Goal: Task Accomplishment & Management: Manage account settings

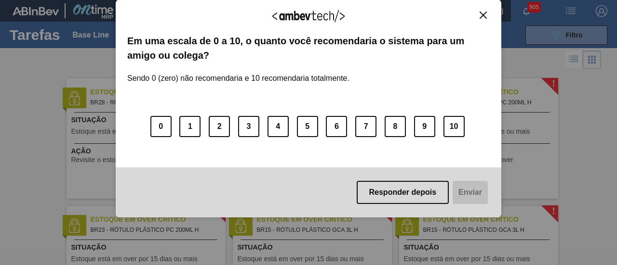
click at [480, 17] on img "Close" at bounding box center [482, 15] width 7 height 7
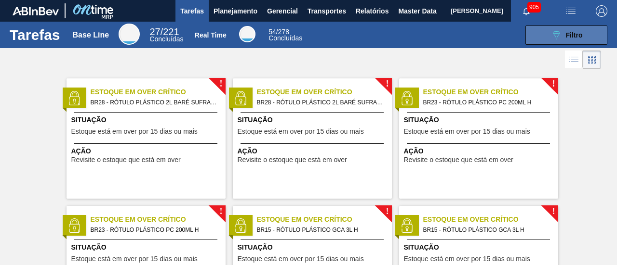
click at [537, 26] on button "089F7B8B-B2A5-4AFE-B5C0-19BA573D28AC Filtro" at bounding box center [566, 35] width 82 height 19
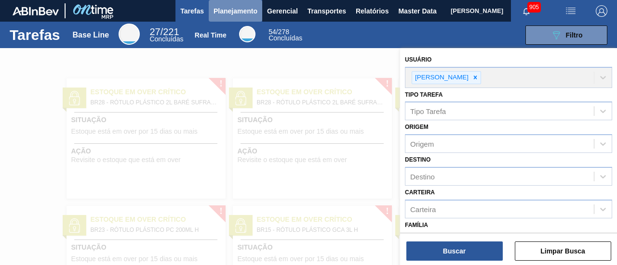
click at [217, 11] on span "Planejamento" at bounding box center [235, 11] width 44 height 12
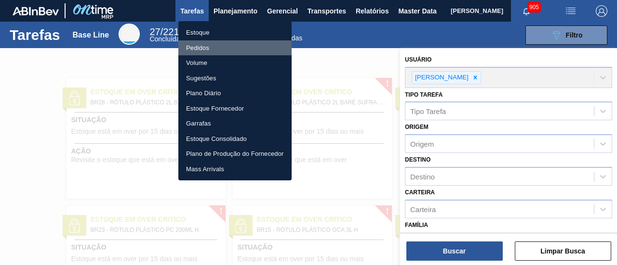
click at [215, 42] on li "Pedidos" at bounding box center [234, 47] width 113 height 15
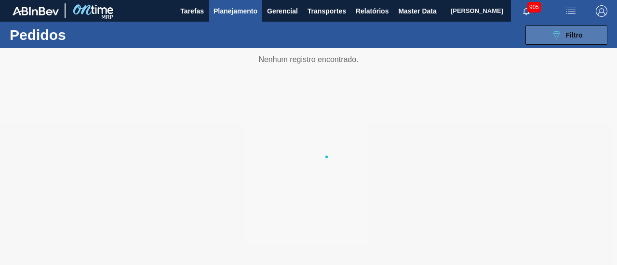
click at [566, 38] on span "Filtro" at bounding box center [574, 35] width 17 height 8
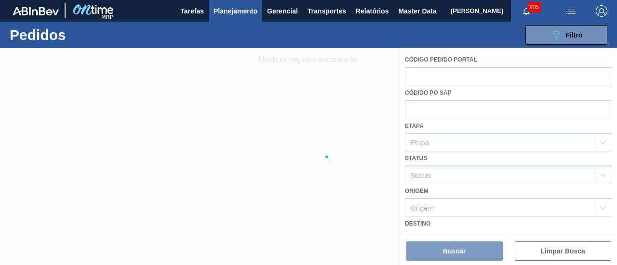
click at [530, 73] on div at bounding box center [308, 156] width 617 height 217
click at [331, 66] on div at bounding box center [308, 156] width 617 height 217
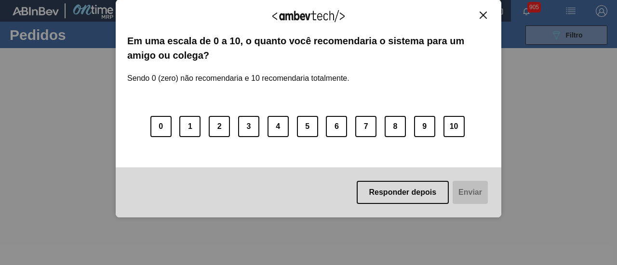
click at [483, 14] on img "Close" at bounding box center [482, 15] width 7 height 7
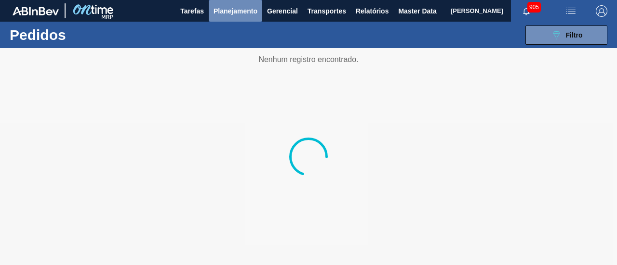
click at [255, 11] on span "Planejamento" at bounding box center [235, 11] width 44 height 12
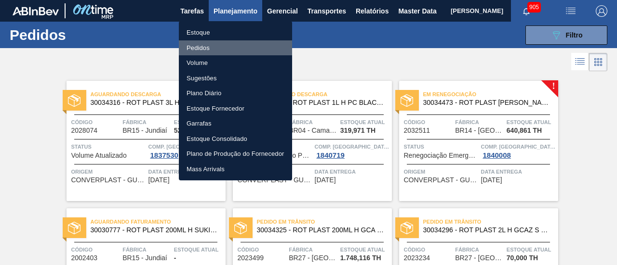
click at [233, 44] on li "Pedidos" at bounding box center [235, 47] width 113 height 15
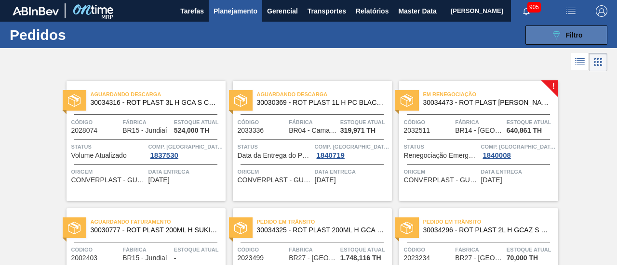
click at [573, 36] on span "Filtro" at bounding box center [574, 35] width 17 height 8
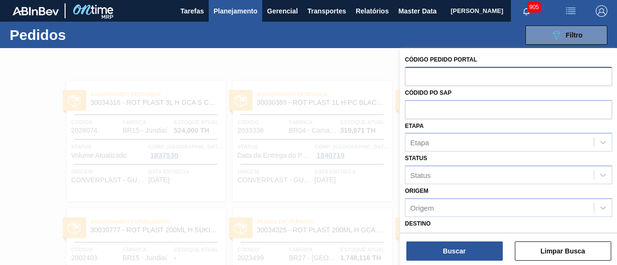
click at [521, 74] on input "text" at bounding box center [508, 76] width 207 height 18
paste input "2032480"
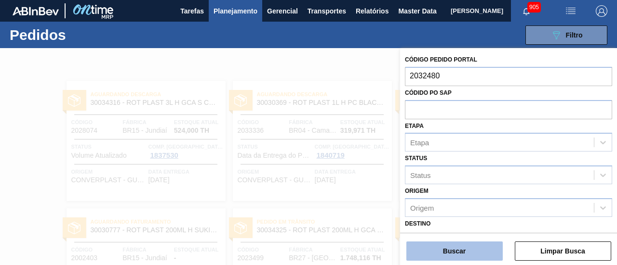
type input "2032480"
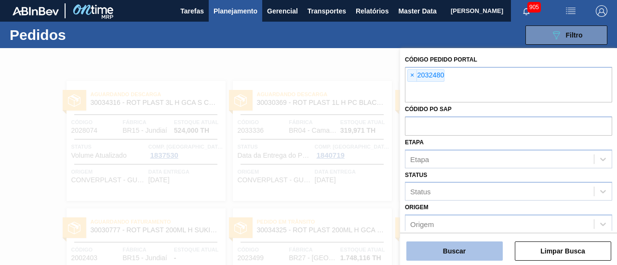
click at [446, 256] on button "Buscar" at bounding box center [454, 251] width 96 height 19
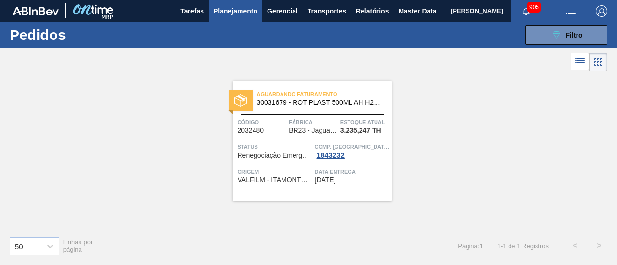
click at [354, 97] on span "Aguardando Faturamento" at bounding box center [324, 95] width 135 height 10
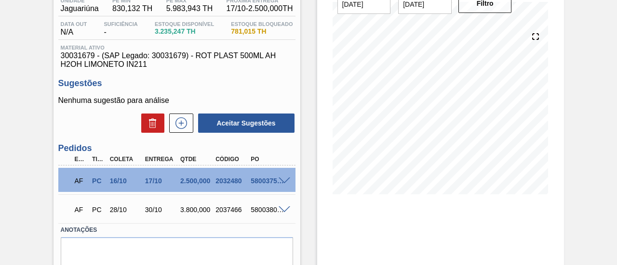
scroll to position [88, 0]
click at [287, 182] on span at bounding box center [284, 180] width 12 height 7
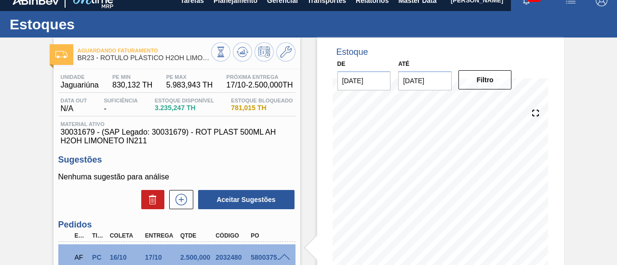
scroll to position [0, 0]
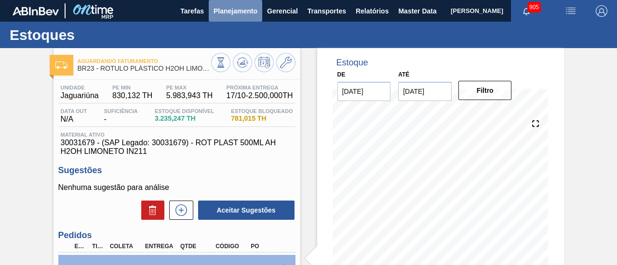
click at [234, 13] on span "Planejamento" at bounding box center [235, 11] width 44 height 12
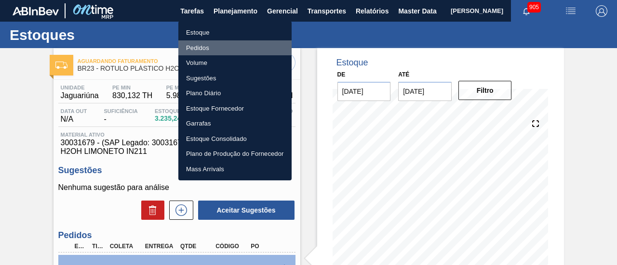
click at [237, 48] on li "Pedidos" at bounding box center [234, 47] width 113 height 15
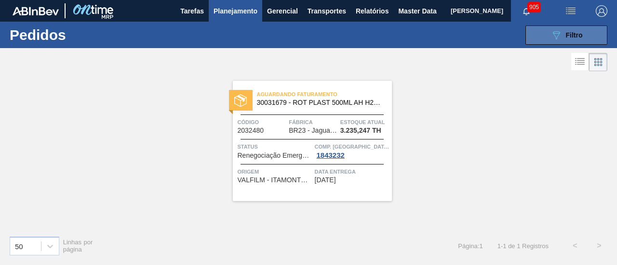
click at [566, 26] on button "089F7B8B-B2A5-4AFE-B5C0-19BA573D28AC Filtro" at bounding box center [566, 35] width 82 height 19
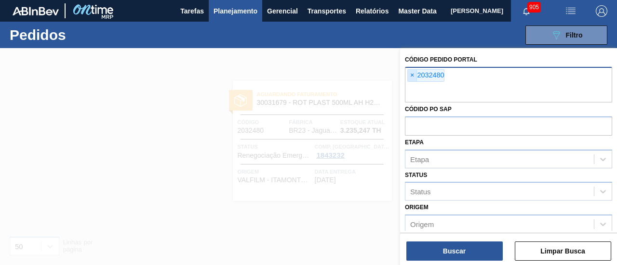
click at [410, 79] on span "×" at bounding box center [412, 76] width 9 height 12
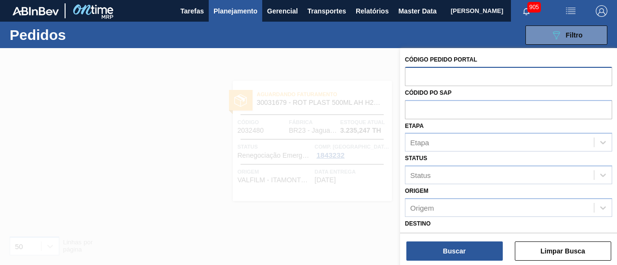
click at [419, 79] on input "text" at bounding box center [508, 76] width 207 height 18
paste input "2027028"
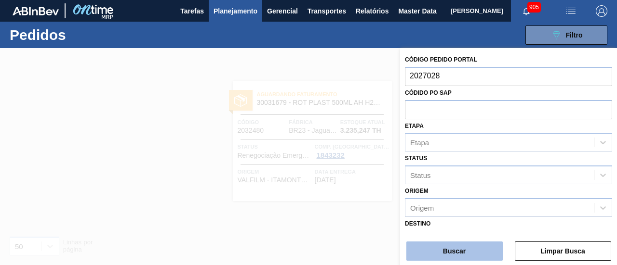
type input "2027028"
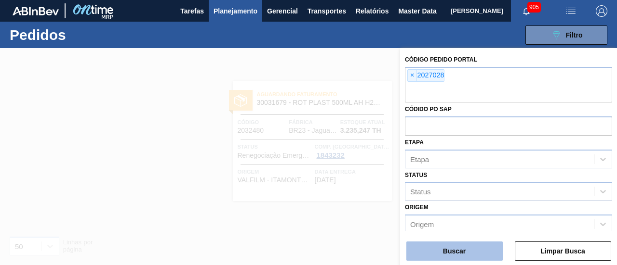
click at [435, 250] on button "Buscar" at bounding box center [454, 251] width 96 height 19
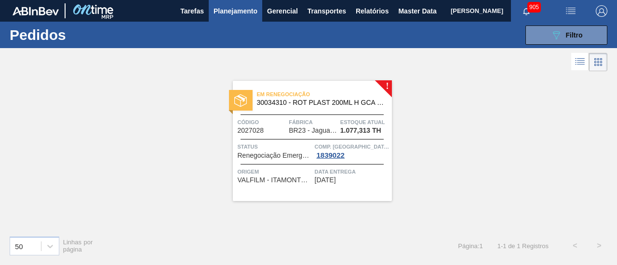
click at [333, 92] on span "Em Renegociação" at bounding box center [324, 95] width 135 height 10
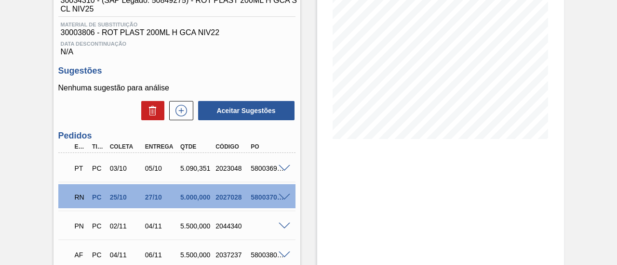
scroll to position [143, 0]
click at [280, 198] on span at bounding box center [284, 197] width 12 height 7
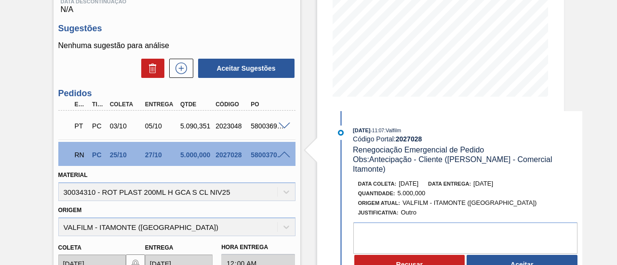
scroll to position [199, 0]
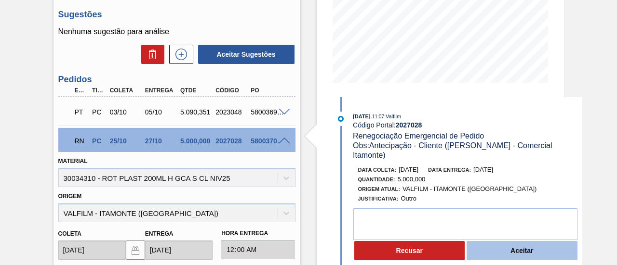
click at [502, 243] on button "Aceitar" at bounding box center [521, 250] width 111 height 19
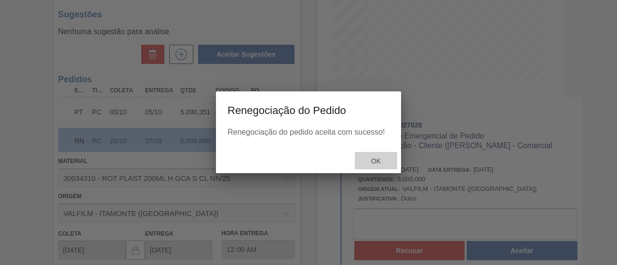
click at [377, 157] on div "Ok" at bounding box center [376, 161] width 42 height 18
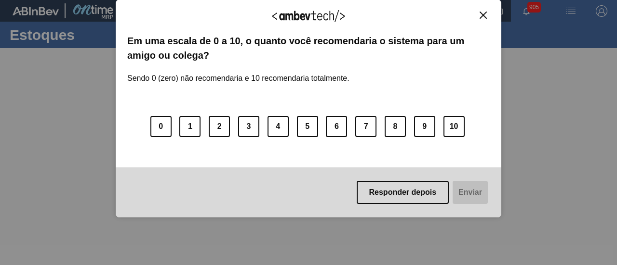
click at [488, 13] on button "Close" at bounding box center [482, 15] width 13 height 8
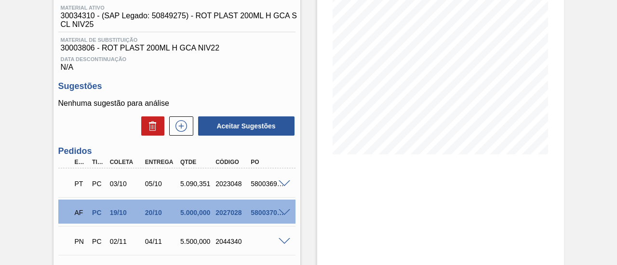
scroll to position [128, 0]
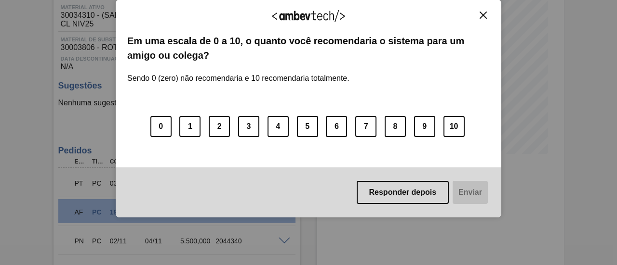
click at [484, 15] on img "Close" at bounding box center [482, 15] width 7 height 7
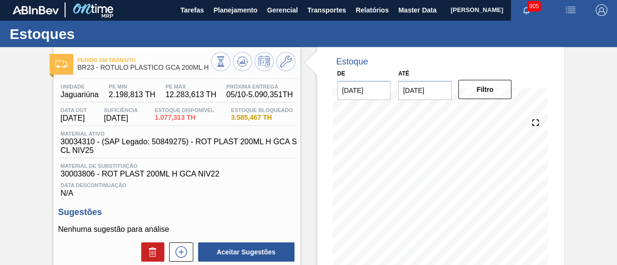
scroll to position [0, 0]
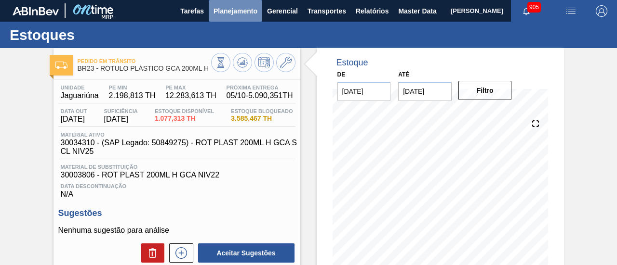
click at [250, 7] on span "Planejamento" at bounding box center [235, 11] width 44 height 12
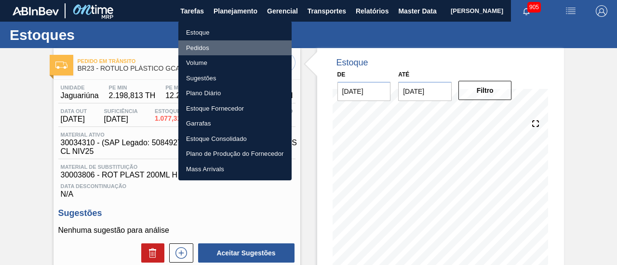
click at [245, 46] on li "Pedidos" at bounding box center [234, 47] width 113 height 15
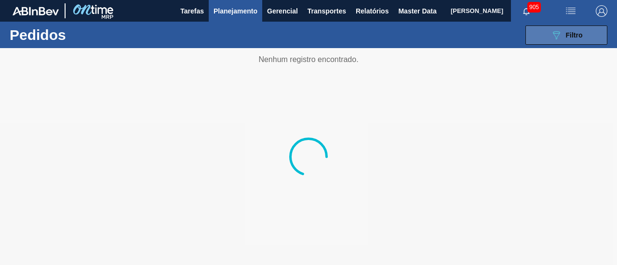
click at [587, 27] on button "089F7B8B-B2A5-4AFE-B5C0-19BA573D28AC Filtro" at bounding box center [566, 35] width 82 height 19
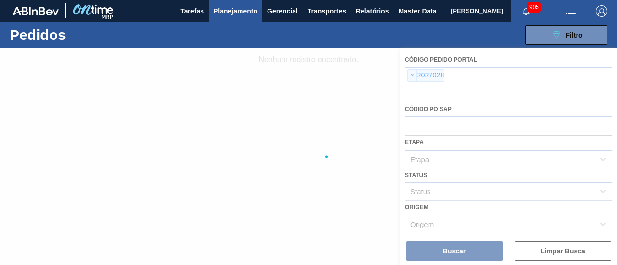
click at [410, 74] on div at bounding box center [308, 156] width 617 height 217
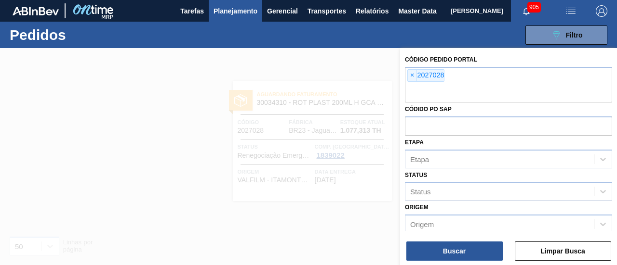
click at [410, 74] on span "×" at bounding box center [412, 76] width 9 height 12
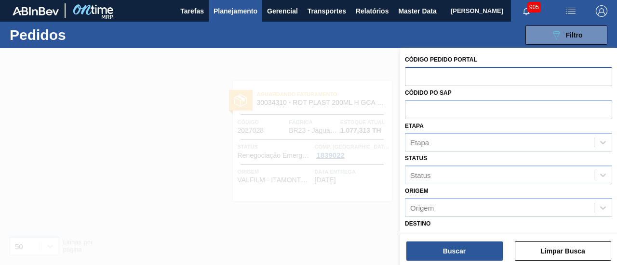
paste input "text"
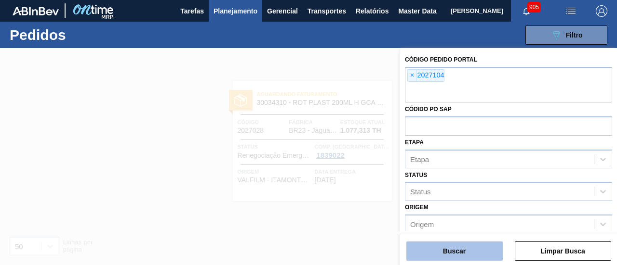
click at [445, 247] on button "Buscar" at bounding box center [454, 251] width 96 height 19
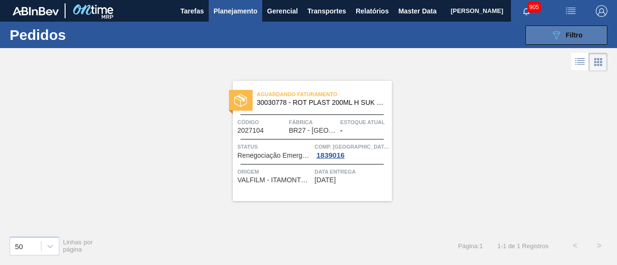
click at [594, 28] on button "089F7B8B-B2A5-4AFE-B5C0-19BA573D28AC Filtro" at bounding box center [566, 35] width 82 height 19
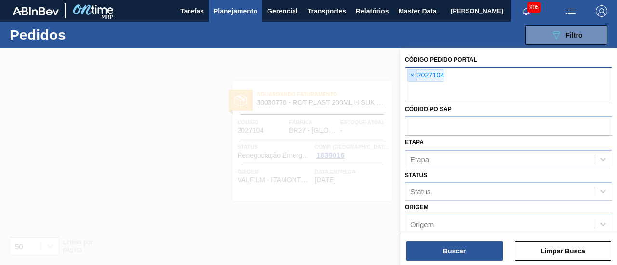
click at [413, 76] on span "×" at bounding box center [412, 76] width 9 height 12
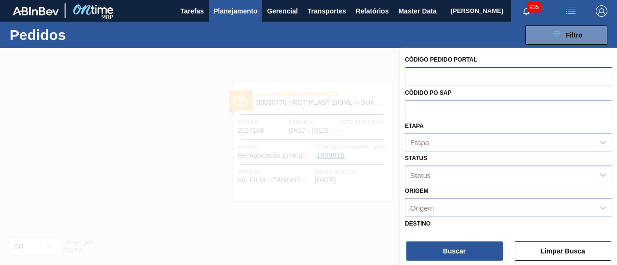
paste input "2023557"
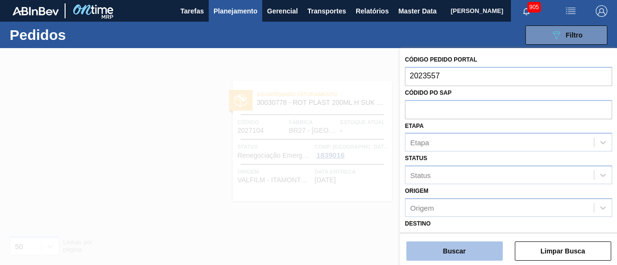
type input "2023557"
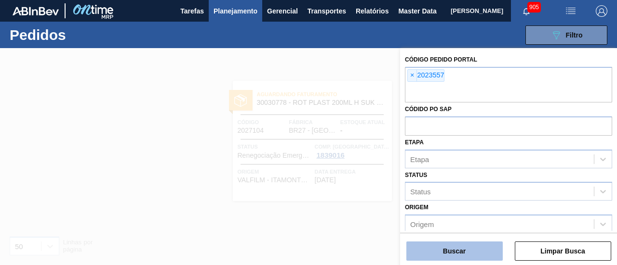
click at [470, 246] on button "Buscar" at bounding box center [454, 251] width 96 height 19
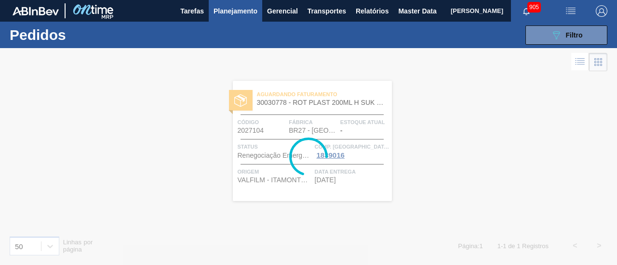
click at [471, 125] on div at bounding box center [308, 156] width 617 height 217
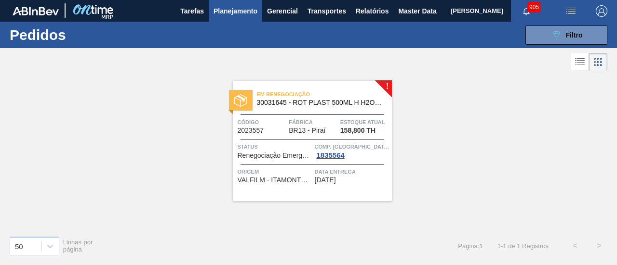
click at [331, 91] on span "Em Renegociação" at bounding box center [324, 95] width 135 height 10
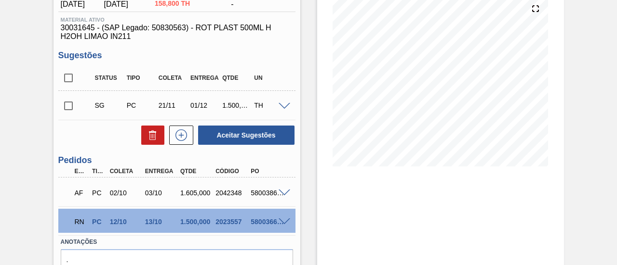
scroll to position [115, 0]
click at [284, 224] on span at bounding box center [284, 222] width 12 height 7
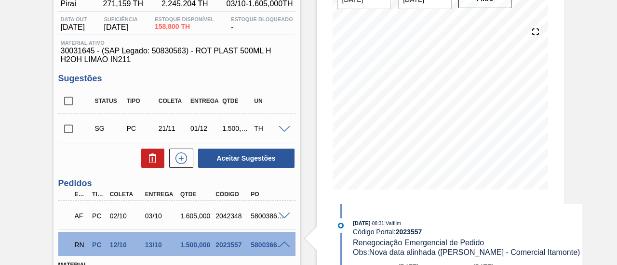
scroll to position [92, 0]
click at [568, 126] on div "Aguardando Faturamento BR13 - RÓTULO PLÁSTICO H2OH LIMÃO 500ML H Unidade Piraí …" at bounding box center [308, 264] width 617 height 616
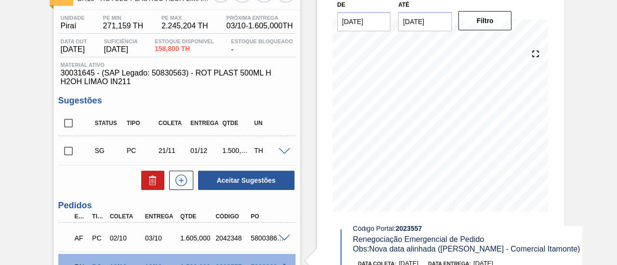
scroll to position [70, 0]
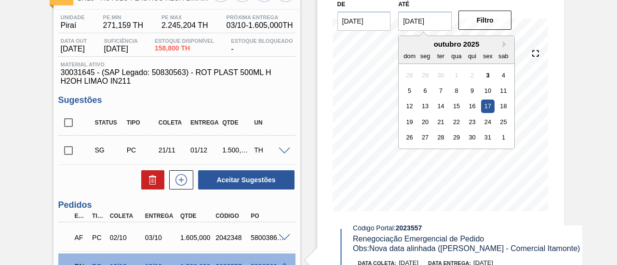
click at [440, 22] on input "17/10/2025" at bounding box center [424, 21] width 53 height 19
click at [507, 45] on button "Next Month" at bounding box center [505, 44] width 7 height 7
click at [472, 106] on div "15" at bounding box center [471, 106] width 13 height 13
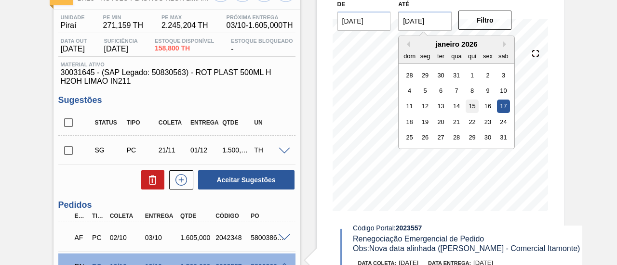
type input "[DATE]"
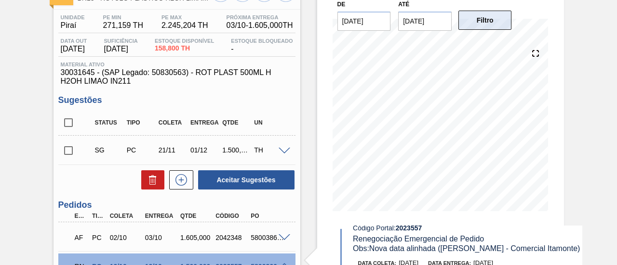
click at [504, 21] on button "Filtro" at bounding box center [484, 20] width 53 height 19
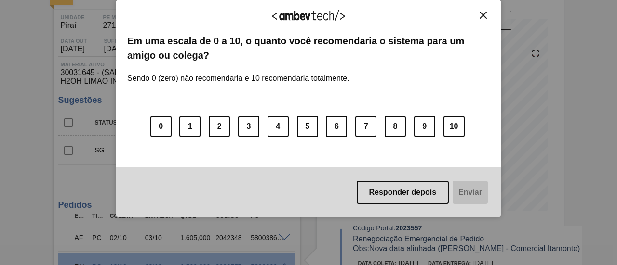
click at [488, 16] on button "Close" at bounding box center [482, 15] width 13 height 8
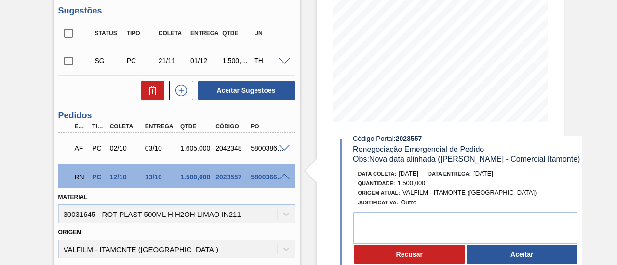
scroll to position [197, 0]
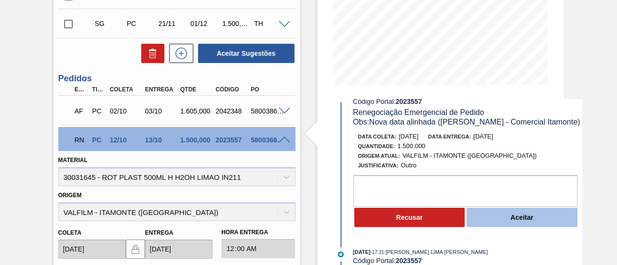
click at [540, 220] on button "Aceitar" at bounding box center [521, 217] width 111 height 19
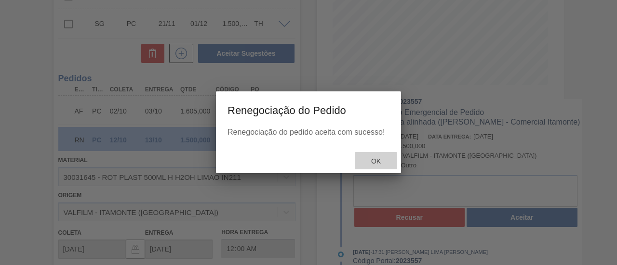
click at [379, 159] on span "Ok" at bounding box center [375, 162] width 25 height 8
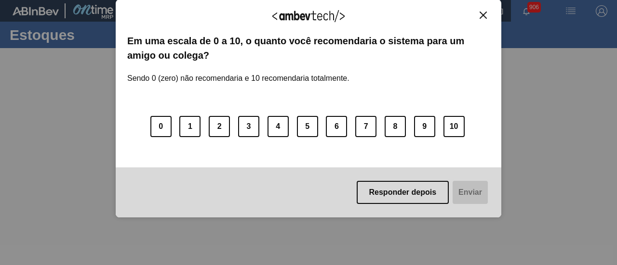
click at [486, 13] on img "Close" at bounding box center [482, 15] width 7 height 7
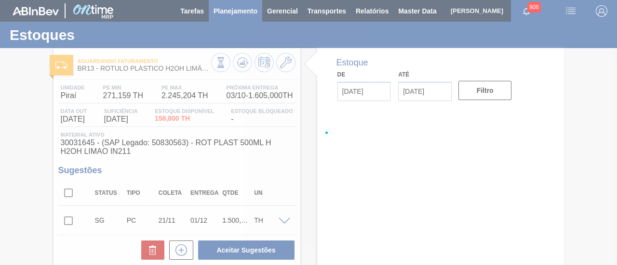
click at [241, 10] on main "Tarefas Planejamento Gerencial Transportes Relatórios Master Data JULIA VENANCI…" at bounding box center [308, 132] width 617 height 265
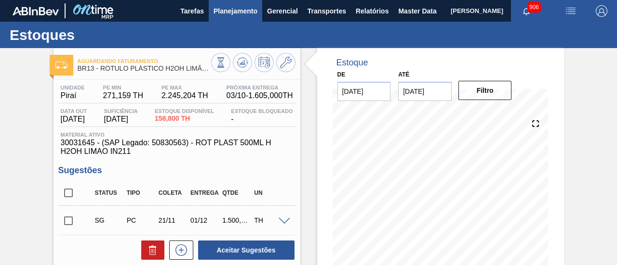
click at [240, 10] on span "Planejamento" at bounding box center [235, 11] width 44 height 12
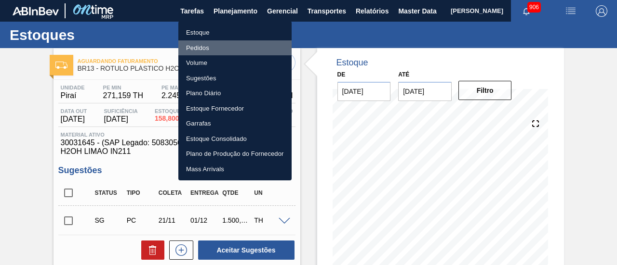
click at [225, 50] on li "Pedidos" at bounding box center [234, 47] width 113 height 15
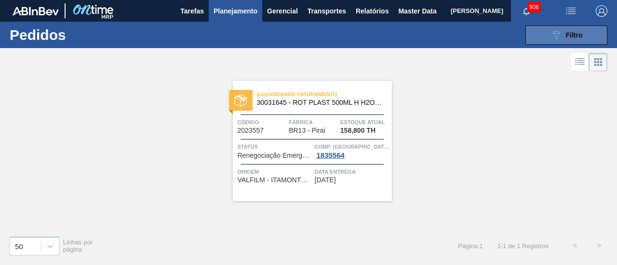
click at [565, 28] on button "089F7B8B-B2A5-4AFE-B5C0-19BA573D28AC Filtro" at bounding box center [566, 35] width 82 height 19
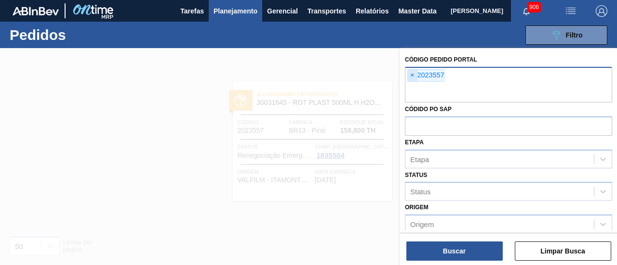
click at [412, 75] on span "×" at bounding box center [412, 76] width 9 height 12
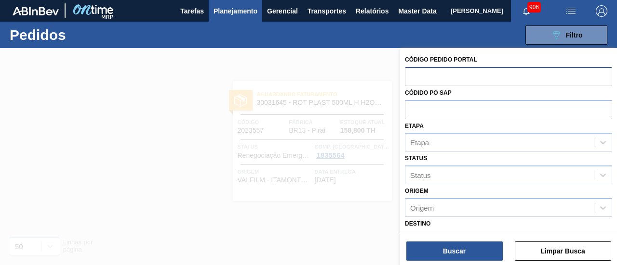
paste input "2023044"
type input "2023044"
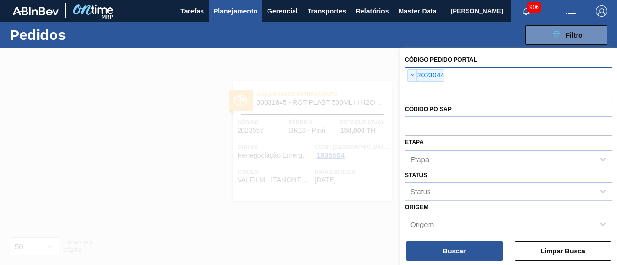
click at [450, 239] on div "Buscar Limpar Busca" at bounding box center [508, 246] width 217 height 27
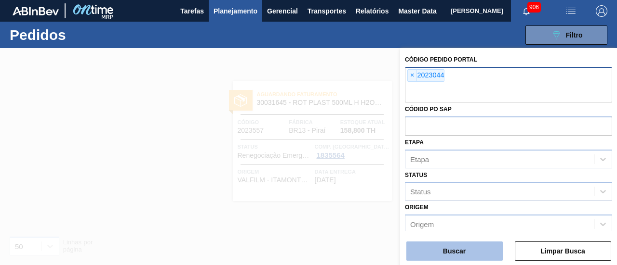
click at [452, 247] on button "Buscar" at bounding box center [454, 251] width 96 height 19
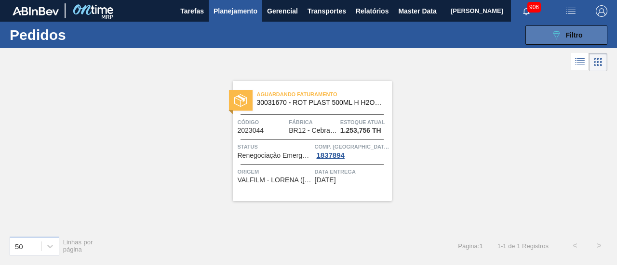
click at [556, 38] on icon at bounding box center [556, 35] width 7 height 8
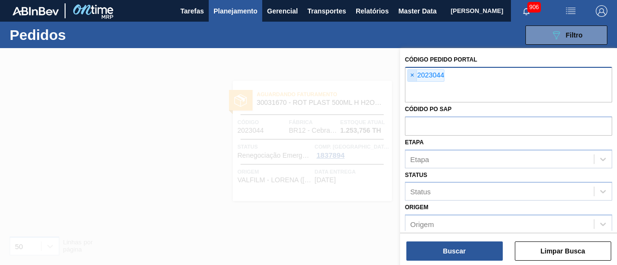
click at [412, 74] on span "×" at bounding box center [412, 76] width 9 height 12
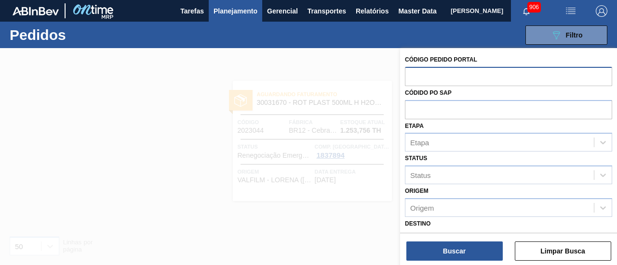
paste input "2023526"
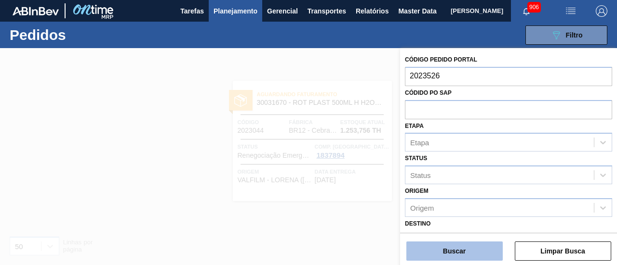
type input "2023526"
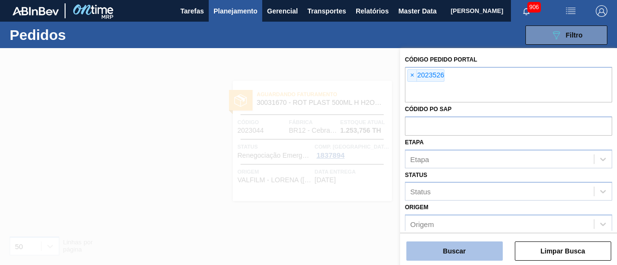
click at [444, 258] on button "Buscar" at bounding box center [454, 251] width 96 height 19
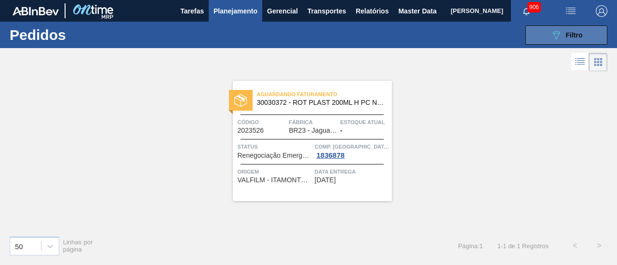
click at [542, 32] on button "089F7B8B-B2A5-4AFE-B5C0-19BA573D28AC Filtro" at bounding box center [566, 35] width 82 height 19
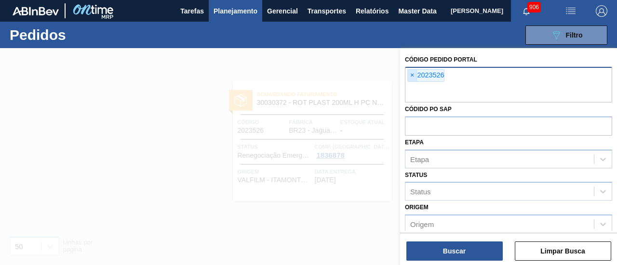
click at [412, 75] on span "×" at bounding box center [412, 76] width 9 height 12
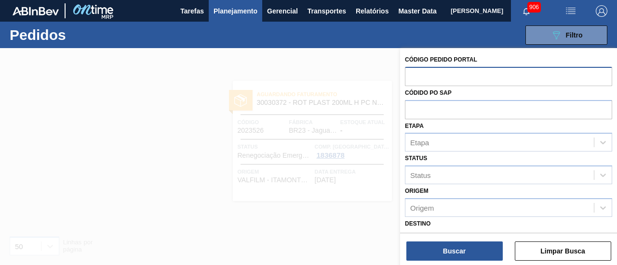
paste input "2023513"
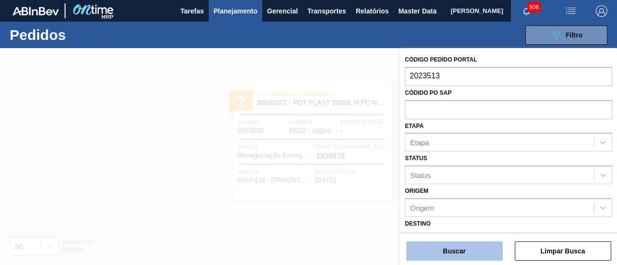
type input "2023513"
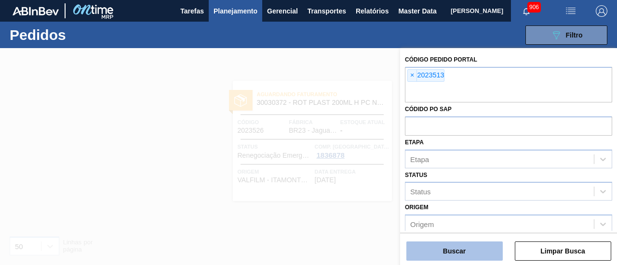
click at [436, 249] on button "Buscar" at bounding box center [454, 251] width 96 height 19
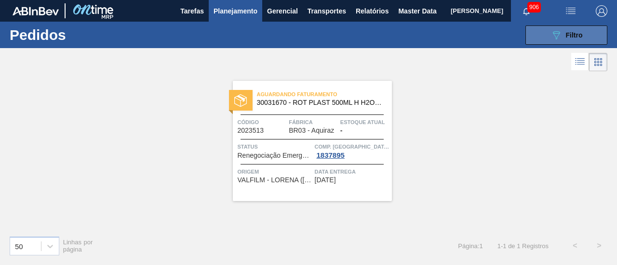
click at [539, 27] on button "089F7B8B-B2A5-4AFE-B5C0-19BA573D28AC Filtro" at bounding box center [566, 35] width 82 height 19
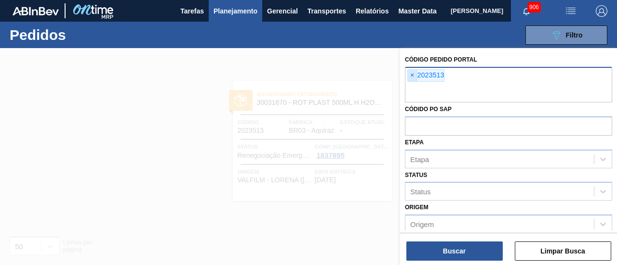
click at [412, 70] on span "×" at bounding box center [412, 76] width 9 height 12
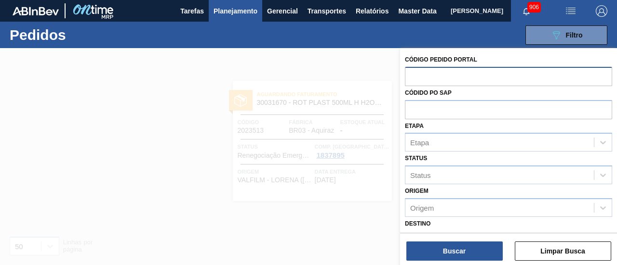
paste input "2031785"
type input "2031785"
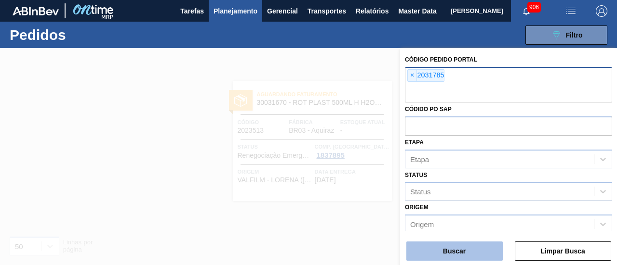
click at [439, 250] on button "Buscar" at bounding box center [454, 251] width 96 height 19
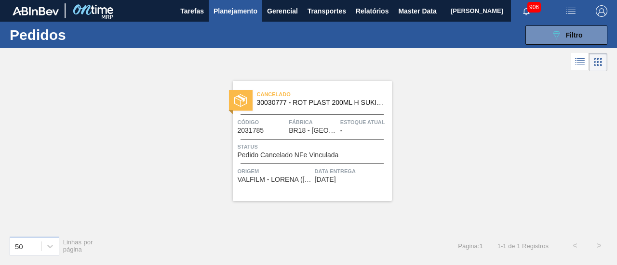
click at [333, 99] on span "Cancelado" at bounding box center [324, 95] width 135 height 10
click at [573, 30] on div "089F7B8B-B2A5-4AFE-B5C0-19BA573D28AC Filtro" at bounding box center [566, 35] width 32 height 12
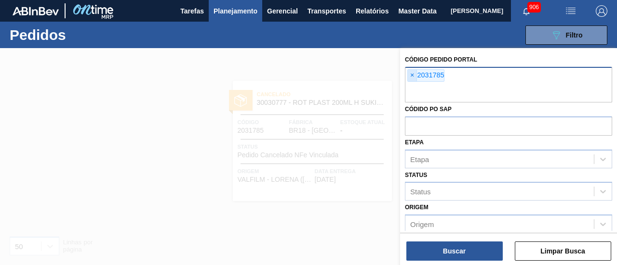
click at [411, 71] on span "×" at bounding box center [412, 76] width 9 height 12
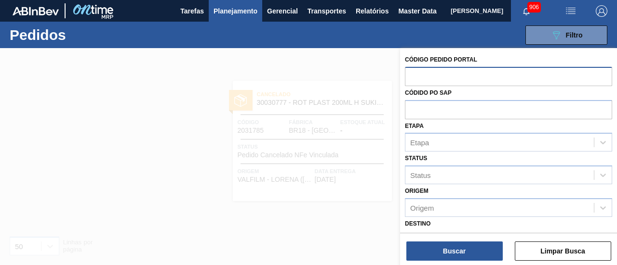
paste input "2023557"
type input "2023557"
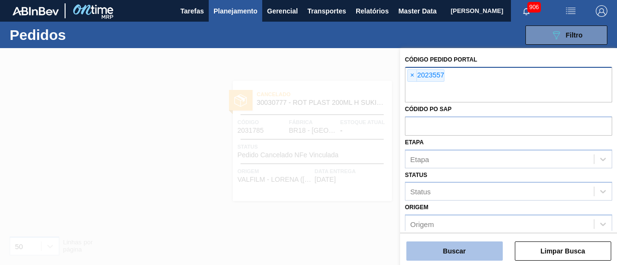
click at [445, 252] on button "Buscar" at bounding box center [454, 251] width 96 height 19
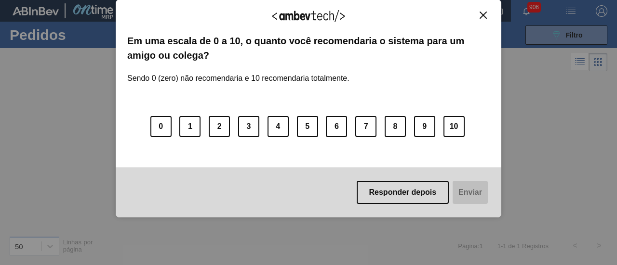
click at [482, 13] on img "Close" at bounding box center [482, 15] width 7 height 7
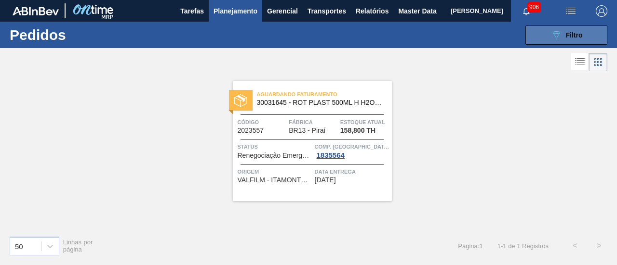
click at [546, 28] on button "089F7B8B-B2A5-4AFE-B5C0-19BA573D28AC Filtro" at bounding box center [566, 35] width 82 height 19
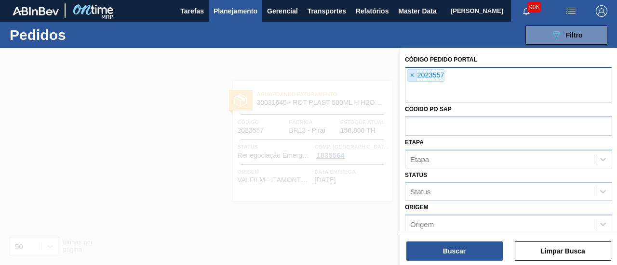
click at [413, 75] on span "×" at bounding box center [412, 76] width 9 height 12
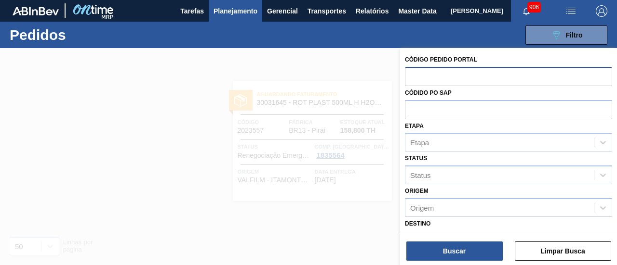
paste input "text"
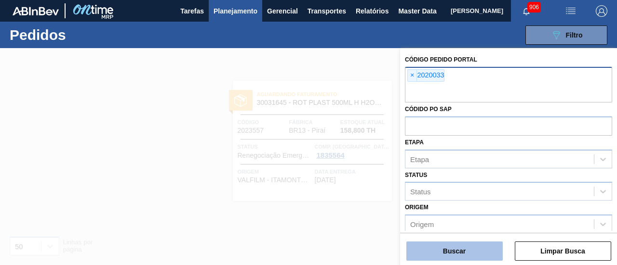
click at [456, 243] on button "Buscar" at bounding box center [454, 251] width 96 height 19
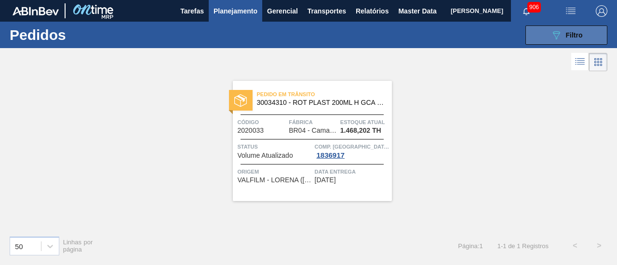
click at [551, 37] on icon "089F7B8B-B2A5-4AFE-B5C0-19BA573D28AC" at bounding box center [556, 35] width 12 height 12
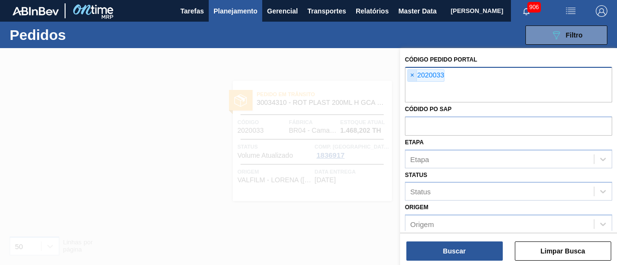
click at [415, 73] on span "×" at bounding box center [412, 76] width 9 height 12
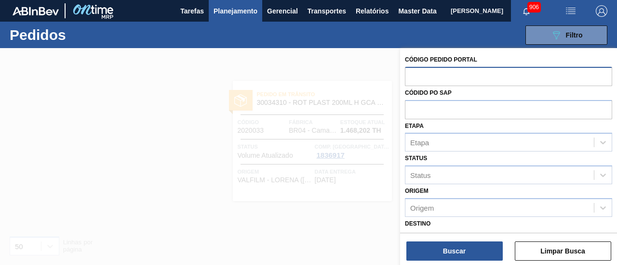
paste input "2023499"
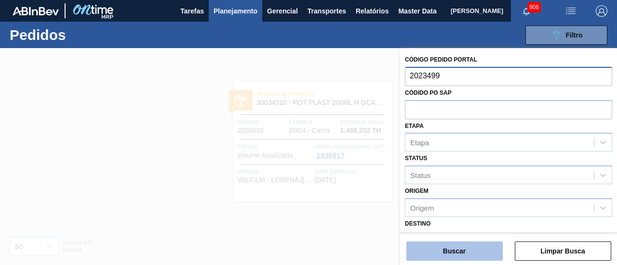
type input "2023499"
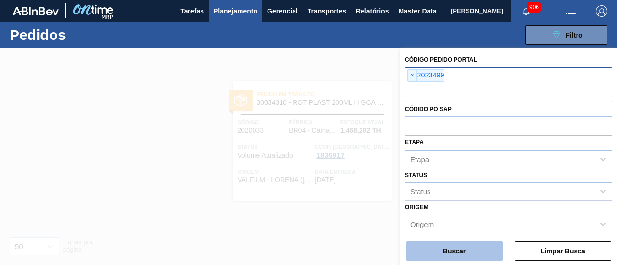
click at [452, 246] on button "Buscar" at bounding box center [454, 251] width 96 height 19
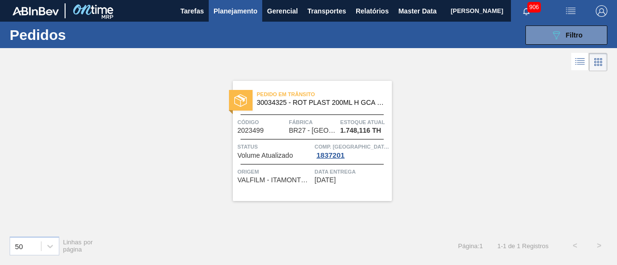
click at [364, 90] on span "Pedido em Trânsito" at bounding box center [324, 95] width 135 height 10
click at [554, 36] on icon "089F7B8B-B2A5-4AFE-B5C0-19BA573D28AC" at bounding box center [556, 35] width 12 height 12
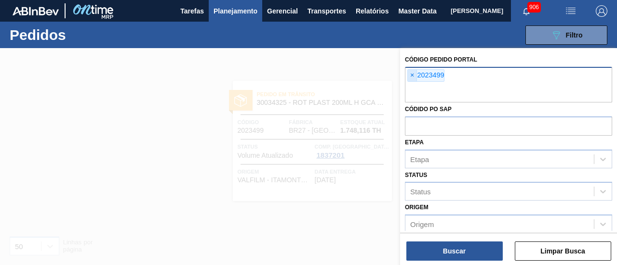
click at [413, 75] on span "×" at bounding box center [412, 76] width 9 height 12
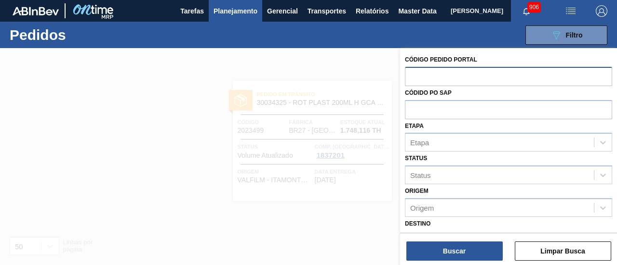
paste input "2009056"
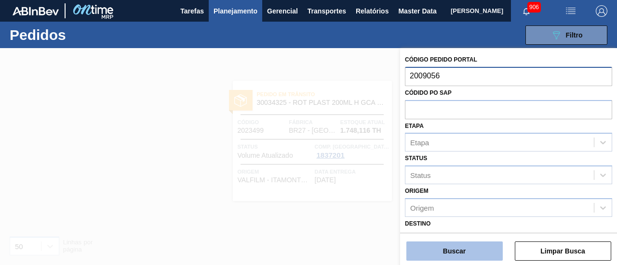
type input "2009056"
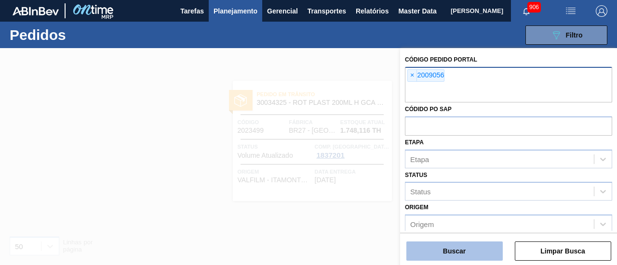
click at [439, 250] on button "Buscar" at bounding box center [454, 251] width 96 height 19
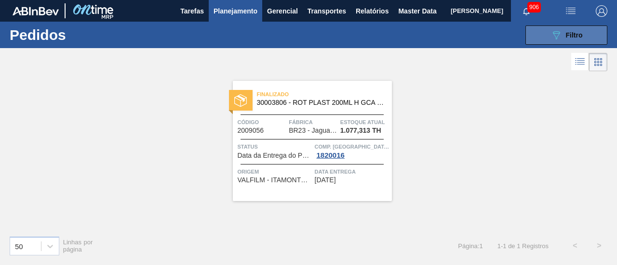
click at [546, 35] on button "089F7B8B-B2A5-4AFE-B5C0-19BA573D28AC Filtro" at bounding box center [566, 35] width 82 height 19
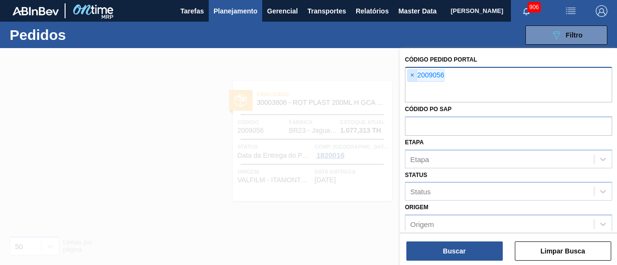
click at [415, 73] on span "×" at bounding box center [412, 76] width 9 height 12
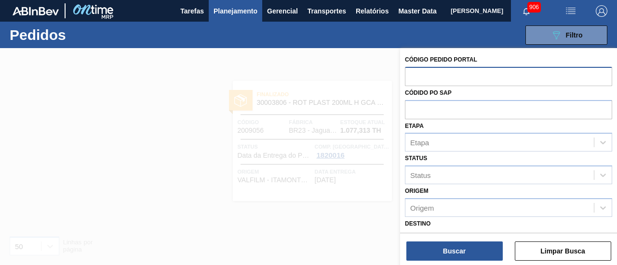
click at [415, 73] on input "text" at bounding box center [508, 76] width 207 height 18
paste input "2020033"
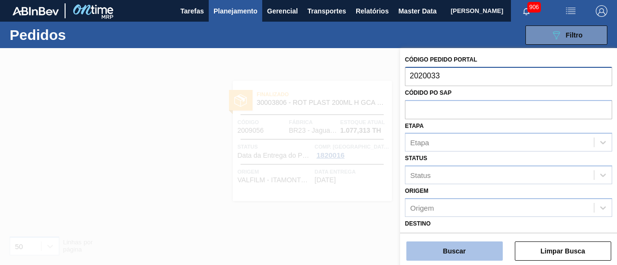
type input "2020033"
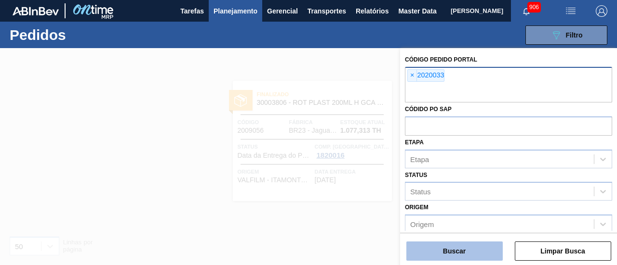
click at [427, 245] on button "Buscar" at bounding box center [454, 251] width 96 height 19
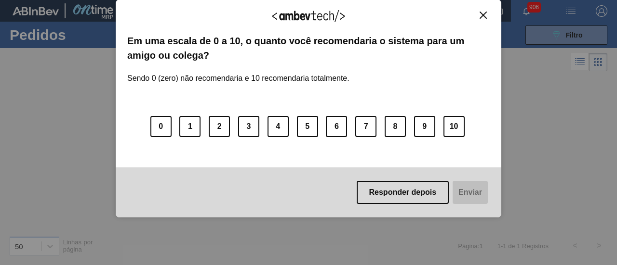
click at [486, 15] on img "Close" at bounding box center [482, 15] width 7 height 7
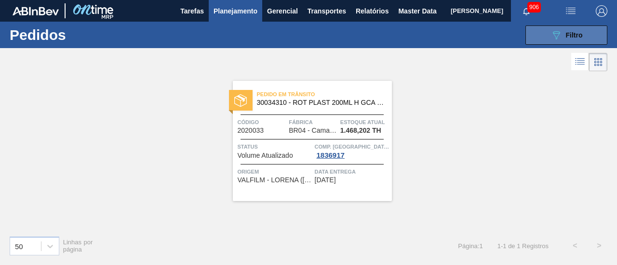
click at [535, 34] on button "089F7B8B-B2A5-4AFE-B5C0-19BA573D28AC Filtro" at bounding box center [566, 35] width 82 height 19
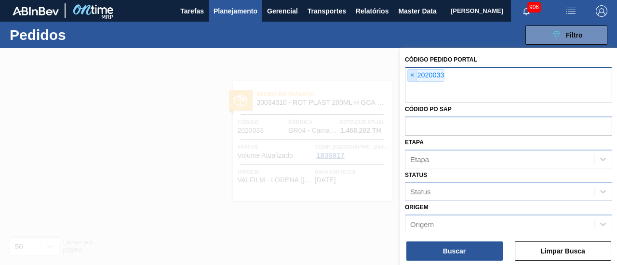
click at [409, 76] on span "×" at bounding box center [412, 76] width 9 height 12
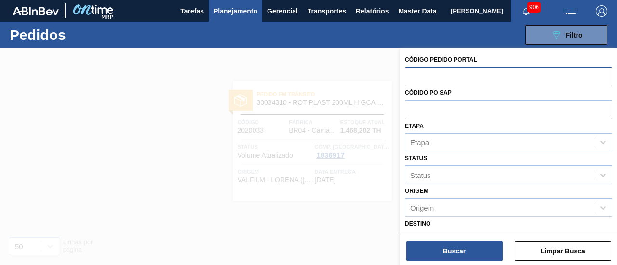
paste input "2018116"
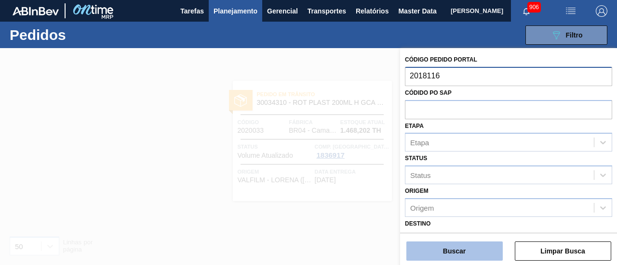
type input "2018116"
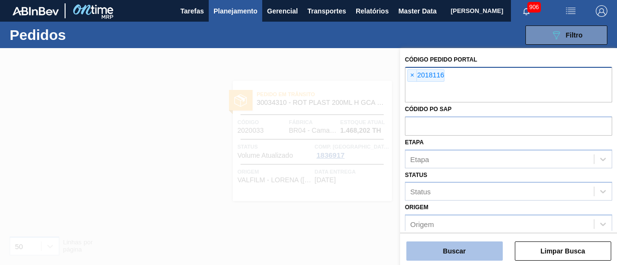
click at [455, 252] on button "Buscar" at bounding box center [454, 251] width 96 height 19
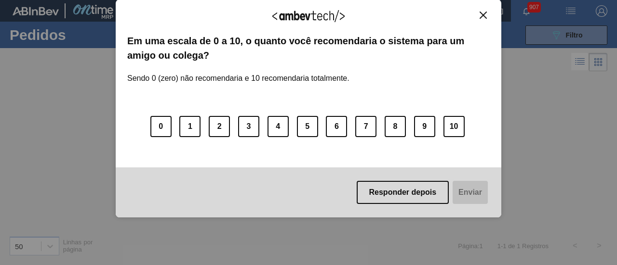
click at [483, 13] on img "Close" at bounding box center [482, 15] width 7 height 7
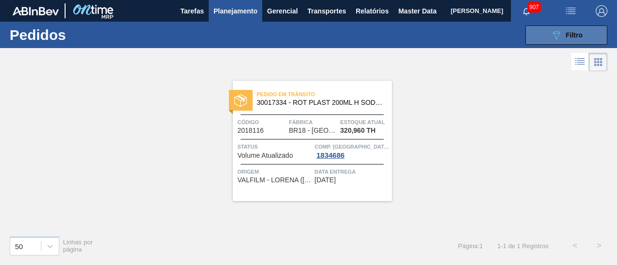
click at [542, 38] on button "089F7B8B-B2A5-4AFE-B5C0-19BA573D28AC Filtro" at bounding box center [566, 35] width 82 height 19
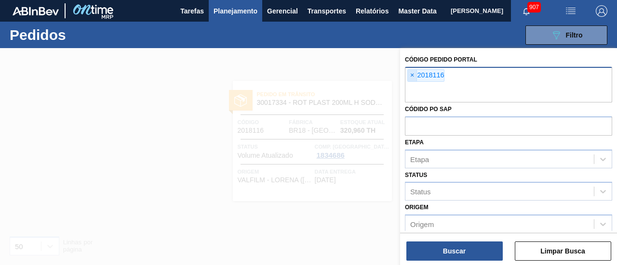
click at [413, 72] on span "×" at bounding box center [412, 76] width 9 height 12
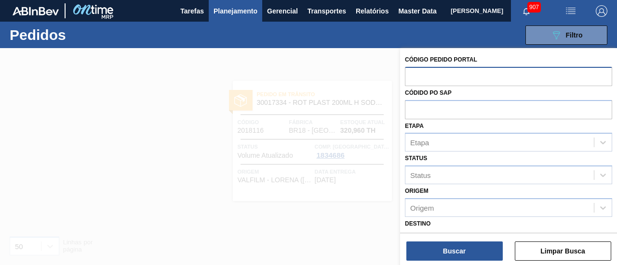
paste input "2019878"
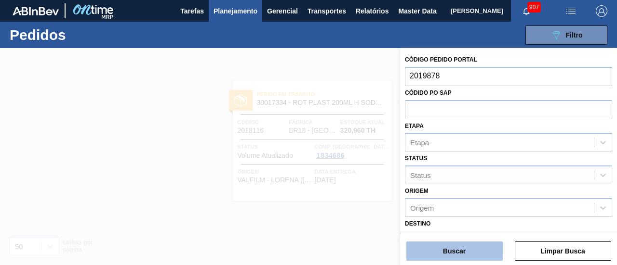
type input "2019878"
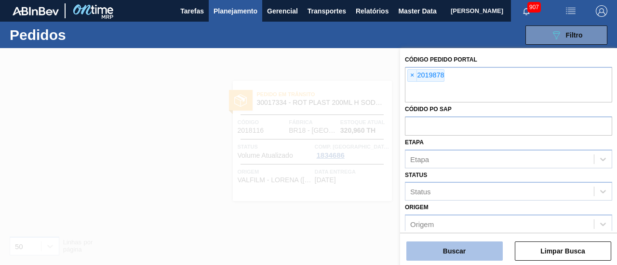
click at [449, 252] on button "Buscar" at bounding box center [454, 251] width 96 height 19
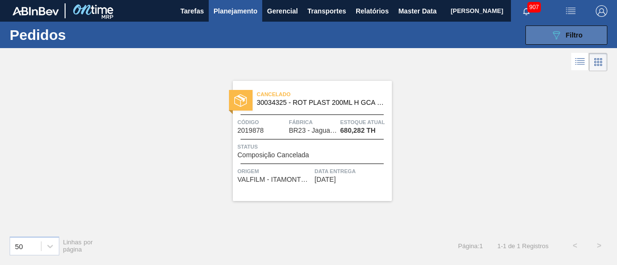
click at [589, 33] on button "089F7B8B-B2A5-4AFE-B5C0-19BA573D28AC Filtro" at bounding box center [566, 35] width 82 height 19
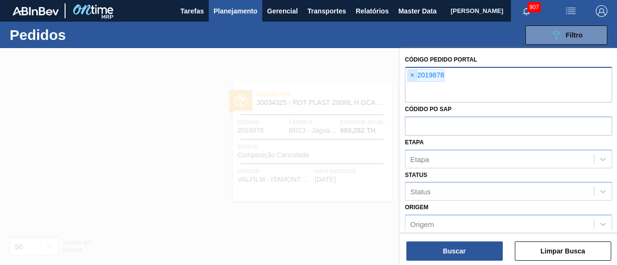
click at [410, 73] on span "×" at bounding box center [412, 76] width 9 height 12
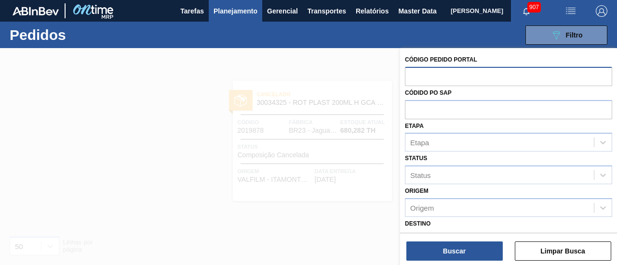
paste input "text"
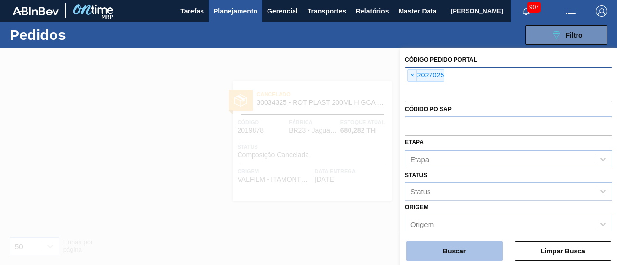
click at [439, 247] on button "Buscar" at bounding box center [454, 251] width 96 height 19
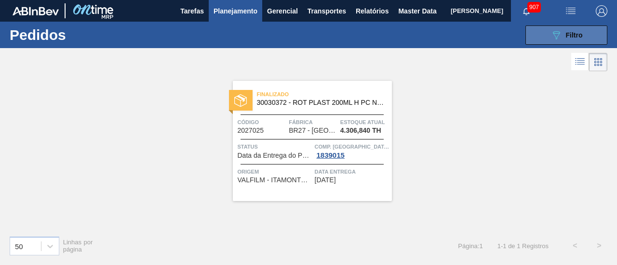
click at [571, 33] on span "Filtro" at bounding box center [574, 35] width 17 height 8
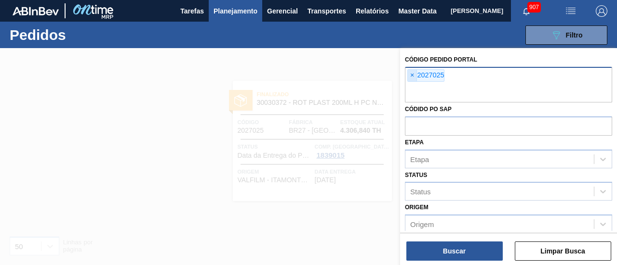
click at [414, 73] on span "×" at bounding box center [412, 76] width 9 height 12
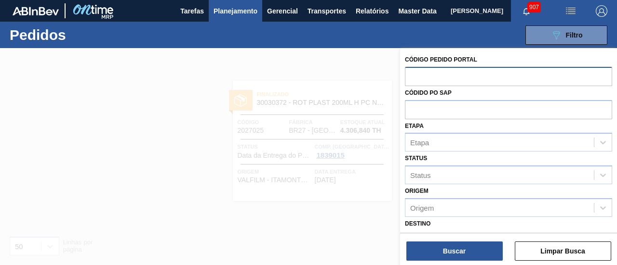
paste input "text"
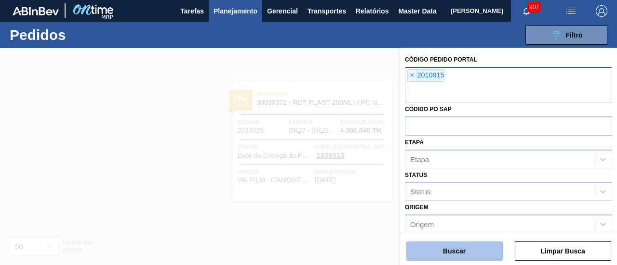
click at [446, 251] on button "Buscar" at bounding box center [454, 251] width 96 height 19
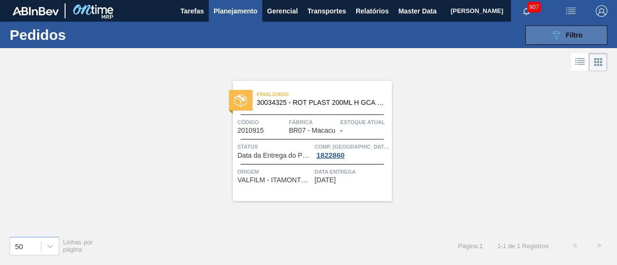
click at [594, 31] on button "089F7B8B-B2A5-4AFE-B5C0-19BA573D28AC Filtro" at bounding box center [566, 35] width 82 height 19
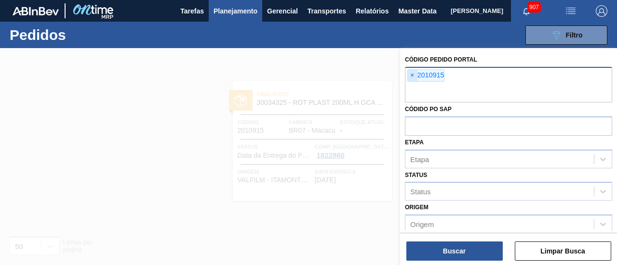
click at [412, 73] on span "×" at bounding box center [412, 76] width 9 height 12
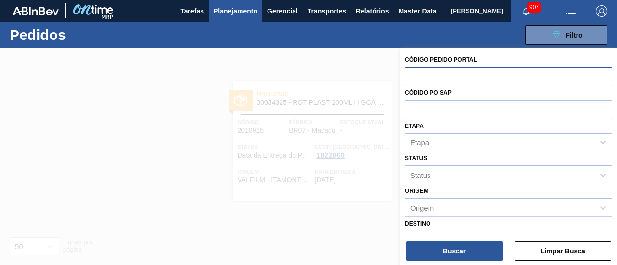
paste input "text"
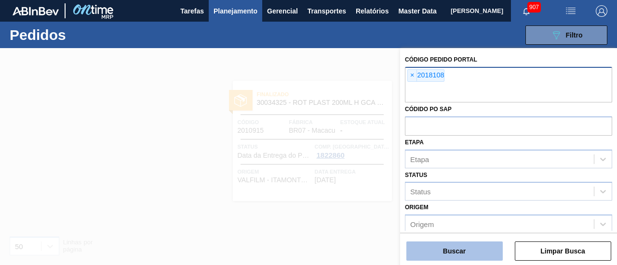
click at [443, 248] on button "Buscar" at bounding box center [454, 251] width 96 height 19
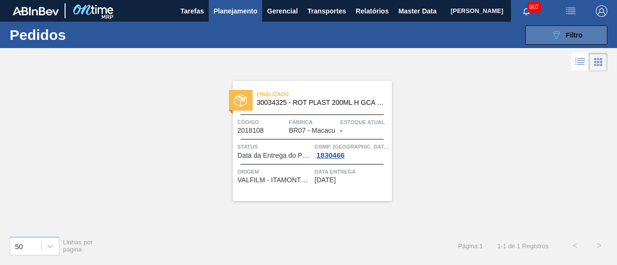
click at [566, 26] on button "089F7B8B-B2A5-4AFE-B5C0-19BA573D28AC Filtro" at bounding box center [566, 35] width 82 height 19
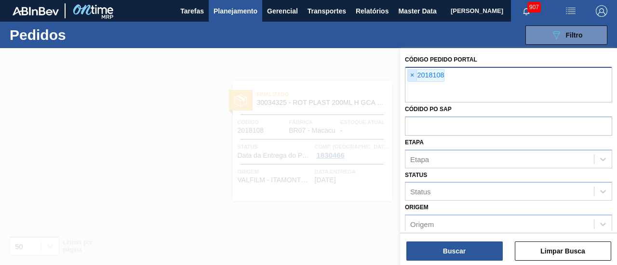
click at [413, 74] on span "×" at bounding box center [412, 76] width 9 height 12
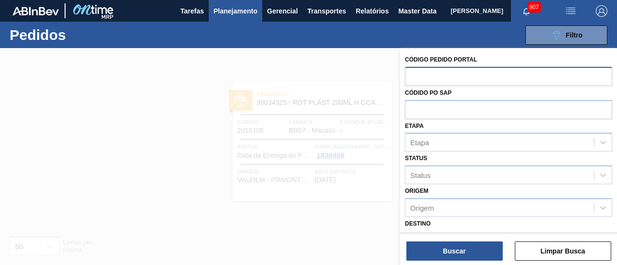
paste input "text"
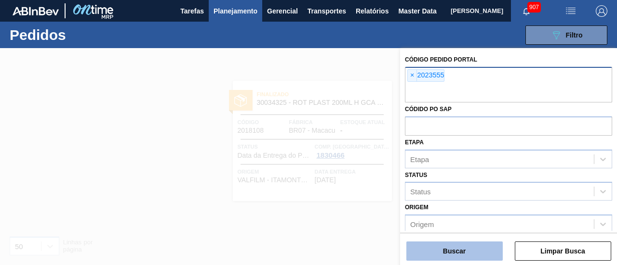
click at [459, 245] on button "Buscar" at bounding box center [454, 251] width 96 height 19
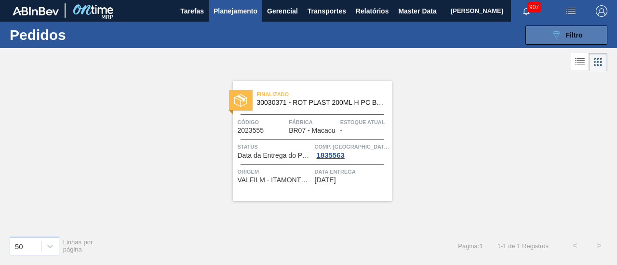
click at [592, 30] on button "089F7B8B-B2A5-4AFE-B5C0-19BA573D28AC Filtro" at bounding box center [566, 35] width 82 height 19
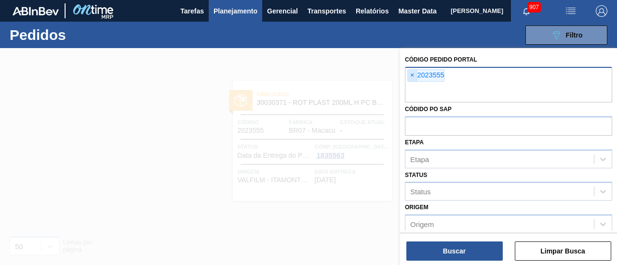
click at [411, 74] on span "×" at bounding box center [412, 76] width 9 height 12
paste input "text"
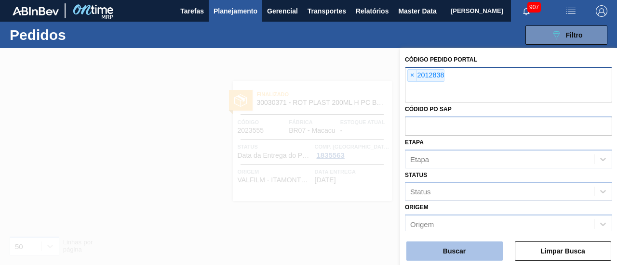
click at [441, 242] on button "Buscar" at bounding box center [454, 251] width 96 height 19
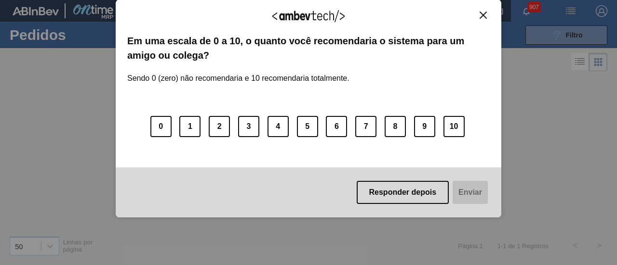
click at [485, 10] on div "Agradecemos seu feedback! Em uma escala de 0 a 10, o quanto você recomendaria o…" at bounding box center [308, 109] width 385 height 219
click at [485, 12] on img "Close" at bounding box center [482, 15] width 7 height 7
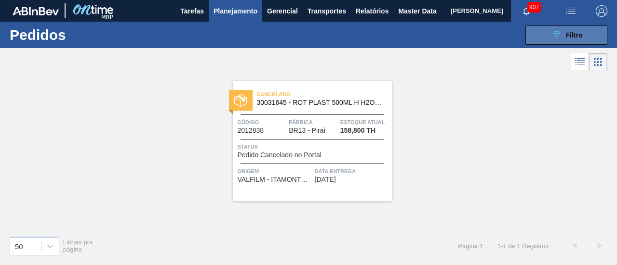
click at [537, 28] on button "089F7B8B-B2A5-4AFE-B5C0-19BA573D28AC Filtro" at bounding box center [566, 35] width 82 height 19
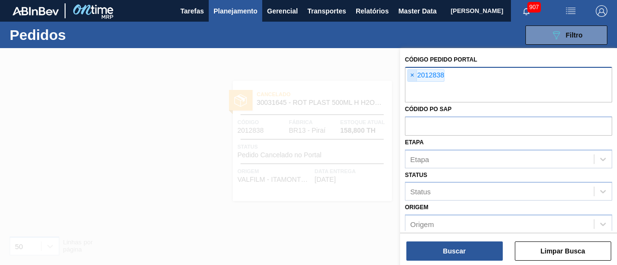
click at [408, 76] on span "×" at bounding box center [412, 76] width 9 height 12
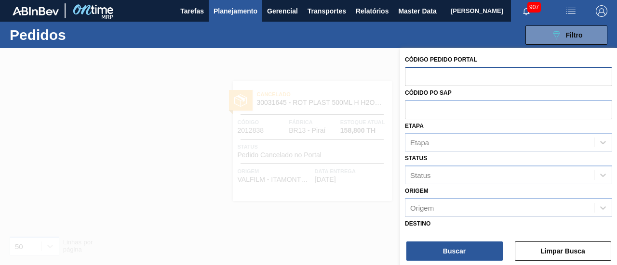
paste input "text"
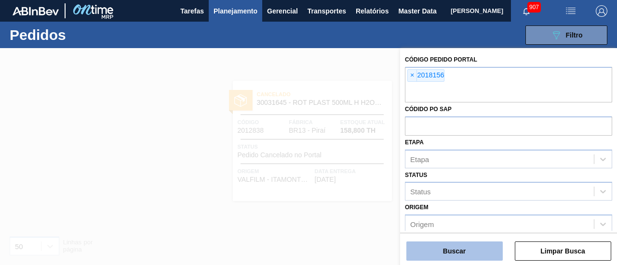
click at [451, 249] on button "Buscar" at bounding box center [454, 251] width 96 height 19
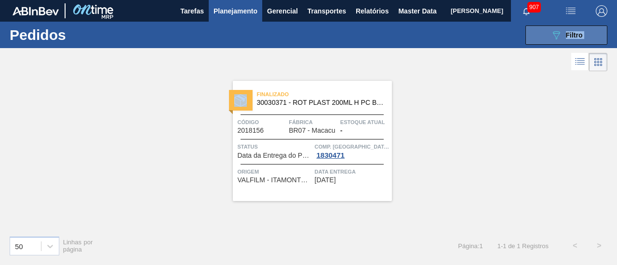
drag, startPoint x: 542, startPoint y: 34, endPoint x: 562, endPoint y: 40, distance: 20.7
click at [562, 40] on main "Tarefas Planejamento Gerencial Transportes Relatórios Master Data JULIA VENANCI…" at bounding box center [308, 132] width 617 height 265
click at [566, 40] on div "089F7B8B-B2A5-4AFE-B5C0-19BA573D28AC Filtro" at bounding box center [566, 35] width 32 height 12
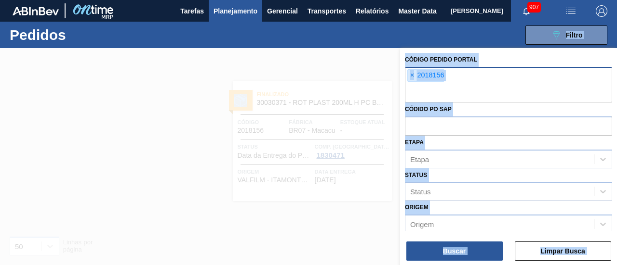
click at [411, 74] on span "×" at bounding box center [412, 76] width 9 height 12
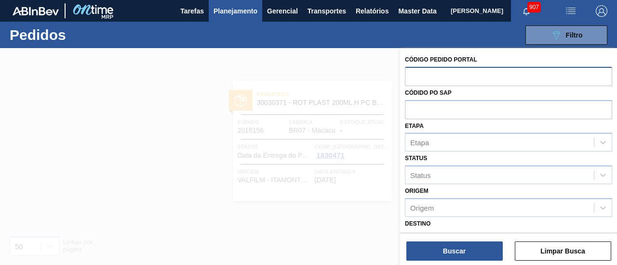
click at [418, 74] on input "text" at bounding box center [508, 76] width 207 height 18
paste input "text"
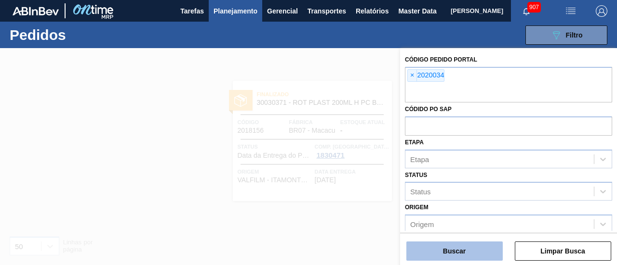
click at [450, 245] on button "Buscar" at bounding box center [454, 251] width 96 height 19
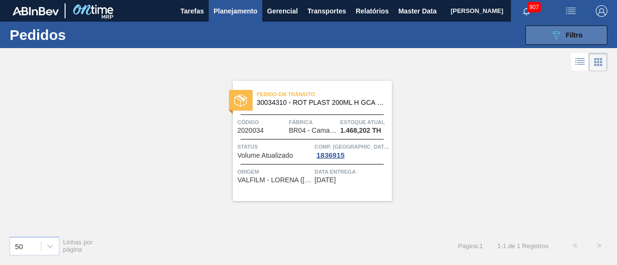
click at [586, 33] on button "089F7B8B-B2A5-4AFE-B5C0-19BA573D28AC Filtro" at bounding box center [566, 35] width 82 height 19
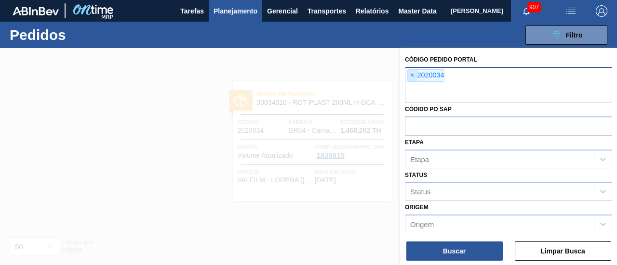
click at [411, 75] on span "×" at bounding box center [412, 76] width 9 height 12
paste input "text"
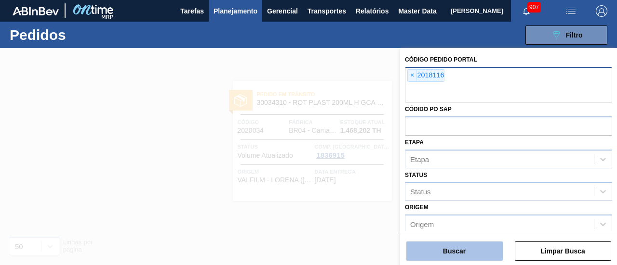
click at [441, 252] on button "Buscar" at bounding box center [454, 251] width 96 height 19
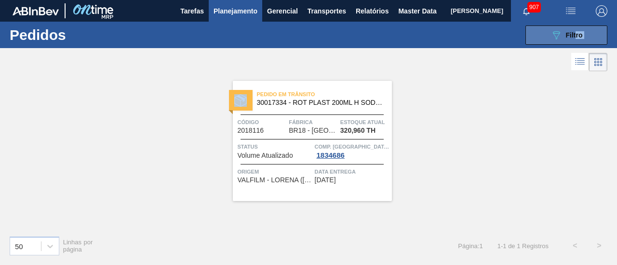
drag, startPoint x: 579, startPoint y: 40, endPoint x: 575, endPoint y: 27, distance: 13.7
click at [575, 27] on main "Tarefas Planejamento Gerencial Transportes Relatórios Master Data JULIA VENANCI…" at bounding box center [308, 132] width 617 height 265
click at [575, 27] on button "089F7B8B-B2A5-4AFE-B5C0-19BA573D28AC Filtro" at bounding box center [566, 35] width 82 height 19
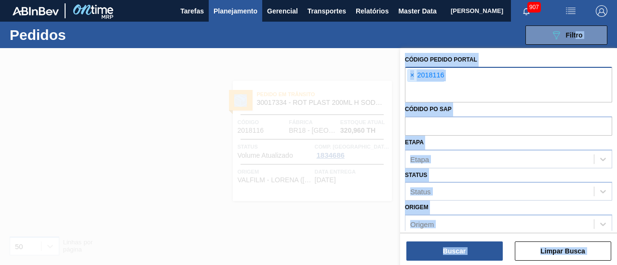
click at [414, 71] on span "×" at bounding box center [412, 76] width 9 height 12
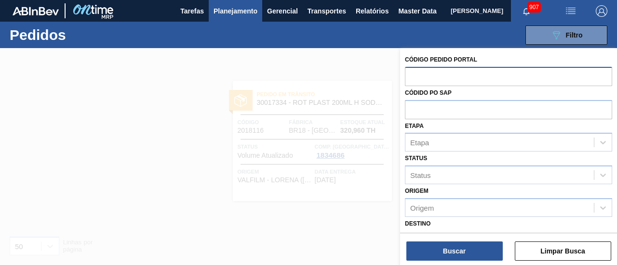
paste input "text"
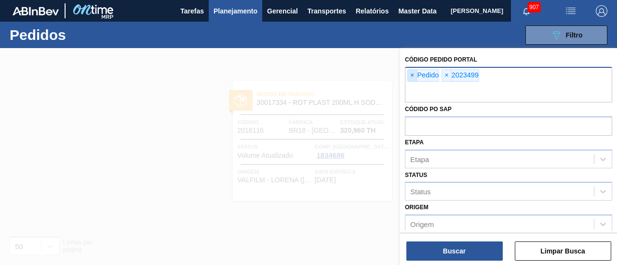
click at [408, 73] on span "×" at bounding box center [412, 76] width 9 height 12
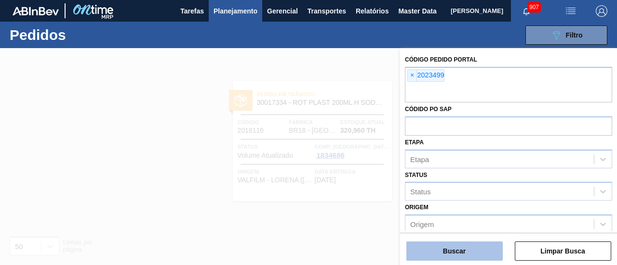
click at [447, 247] on button "Buscar" at bounding box center [454, 251] width 96 height 19
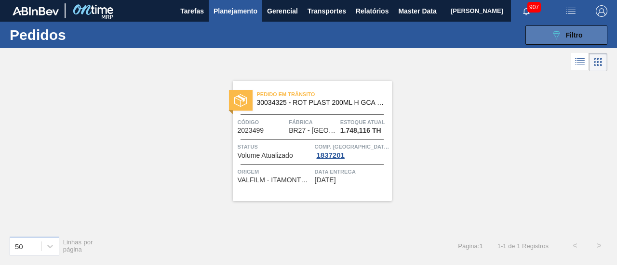
click at [559, 28] on button "089F7B8B-B2A5-4AFE-B5C0-19BA573D28AC Filtro" at bounding box center [566, 35] width 82 height 19
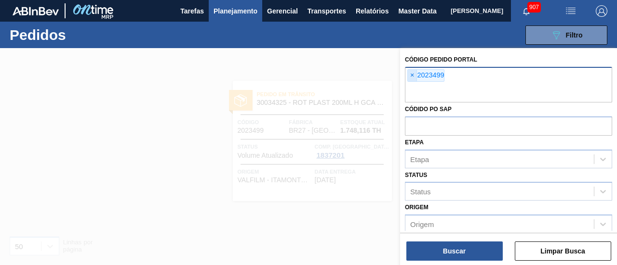
click at [409, 75] on span "×" at bounding box center [412, 76] width 9 height 12
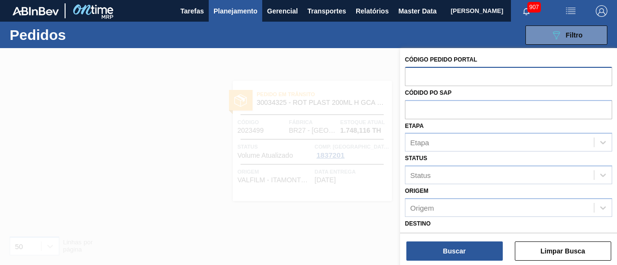
paste input "text"
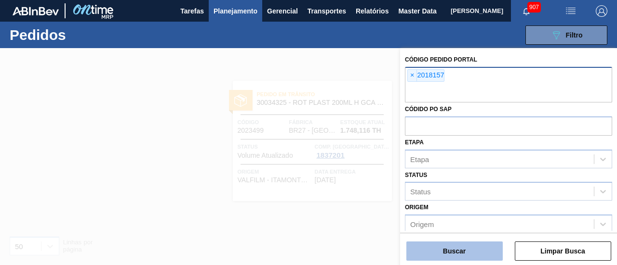
click at [463, 246] on button "Buscar" at bounding box center [454, 251] width 96 height 19
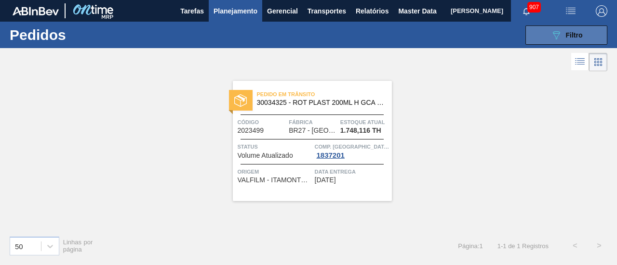
click at [540, 28] on button "089F7B8B-B2A5-4AFE-B5C0-19BA573D28AC Filtro" at bounding box center [566, 35] width 82 height 19
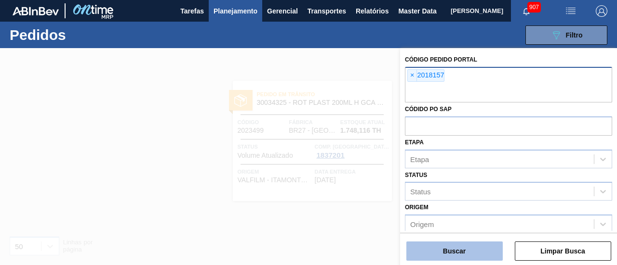
click at [456, 255] on button "Buscar" at bounding box center [454, 251] width 96 height 19
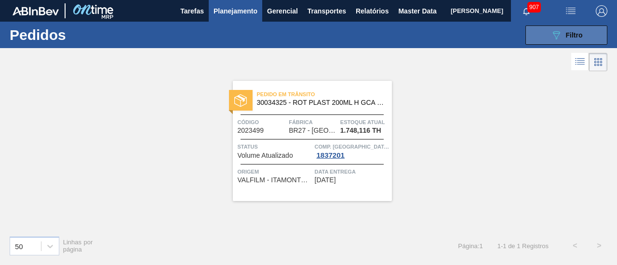
click at [536, 32] on button "089F7B8B-B2A5-4AFE-B5C0-19BA573D28AC Filtro" at bounding box center [566, 35] width 82 height 19
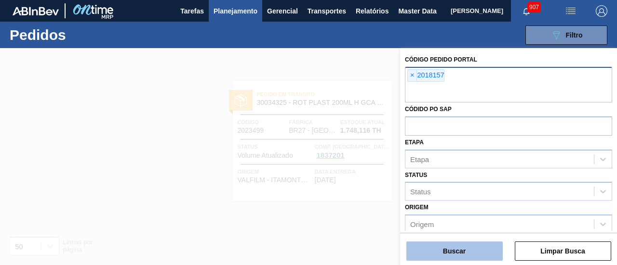
click at [460, 244] on button "Buscar" at bounding box center [454, 251] width 96 height 19
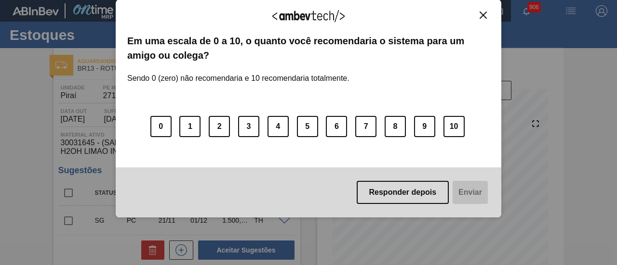
click at [487, 11] on button "Close" at bounding box center [482, 15] width 13 height 8
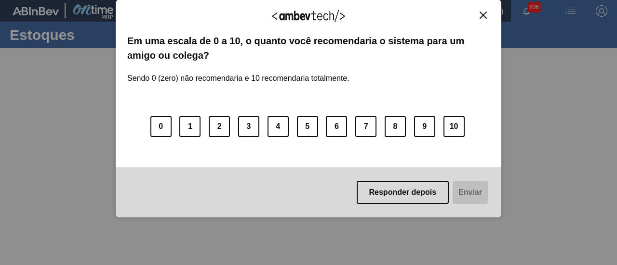
click at [482, 15] on img "Close" at bounding box center [482, 15] width 7 height 7
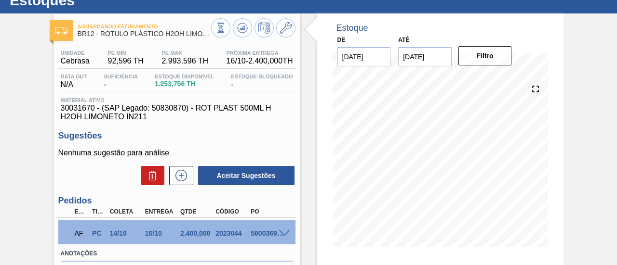
scroll to position [31, 0]
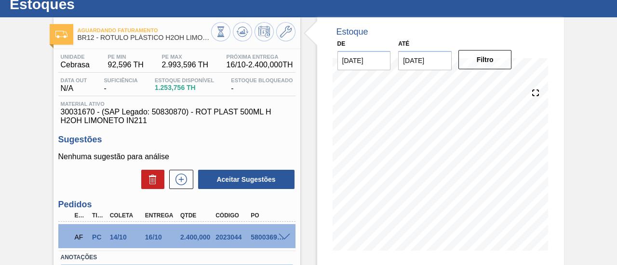
click at [415, 68] on input "[DATE]" at bounding box center [424, 60] width 53 height 19
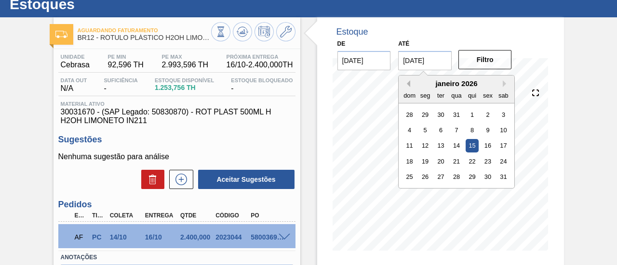
click at [408, 84] on button "Previous Month" at bounding box center [406, 83] width 7 height 7
click at [453, 178] on div "31" at bounding box center [456, 177] width 13 height 13
type input "[DATE]"
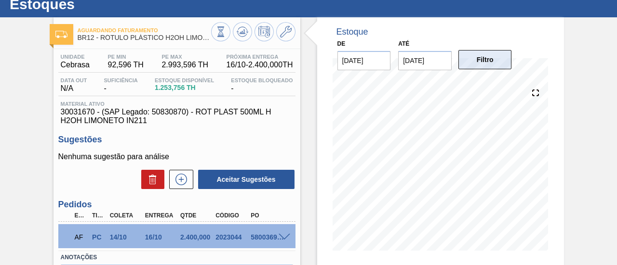
click at [493, 56] on button "Filtro" at bounding box center [484, 59] width 53 height 19
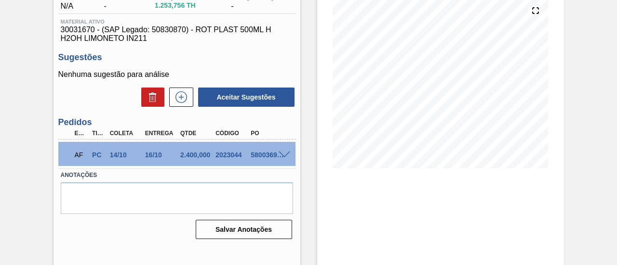
scroll to position [114, 0]
click at [279, 154] on span at bounding box center [284, 154] width 12 height 7
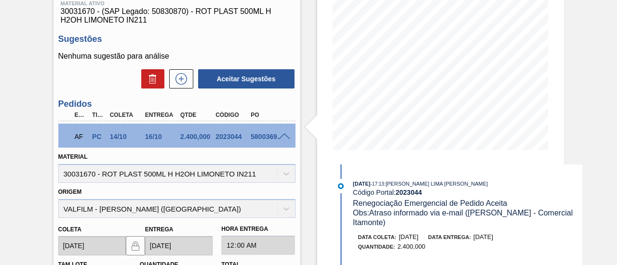
scroll to position [127, 0]
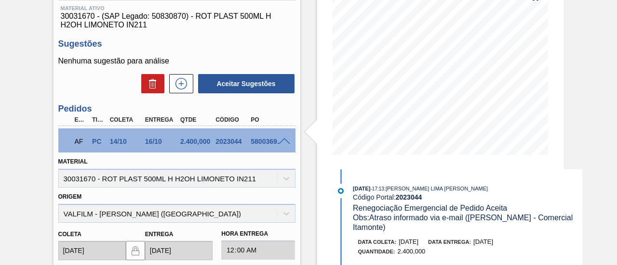
click at [283, 144] on span at bounding box center [284, 141] width 12 height 7
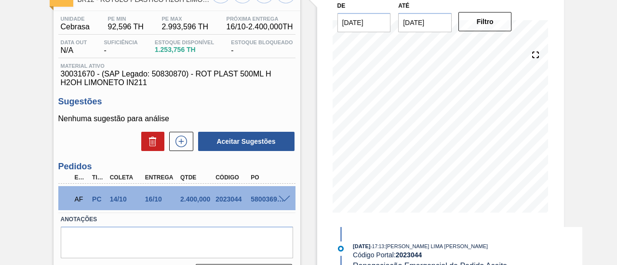
scroll to position [69, 0]
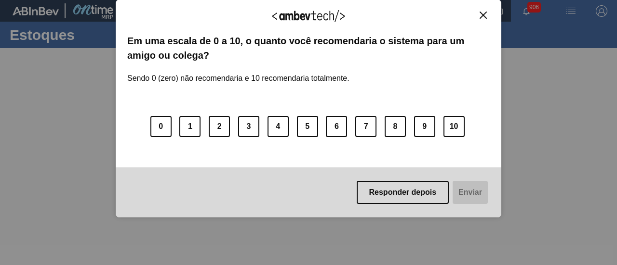
click at [483, 18] on img "Close" at bounding box center [482, 15] width 7 height 7
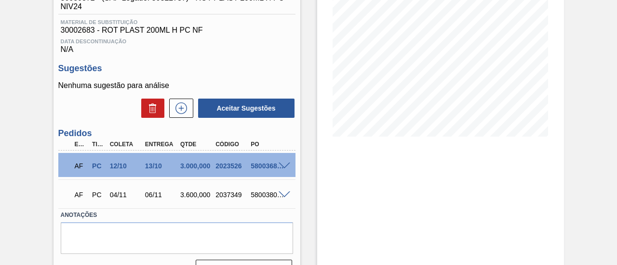
scroll to position [145, 0]
click at [287, 170] on span at bounding box center [284, 165] width 12 height 7
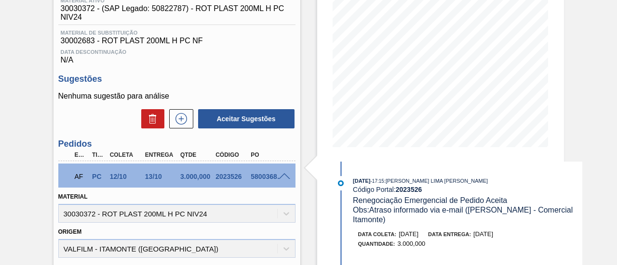
scroll to position [141, 0]
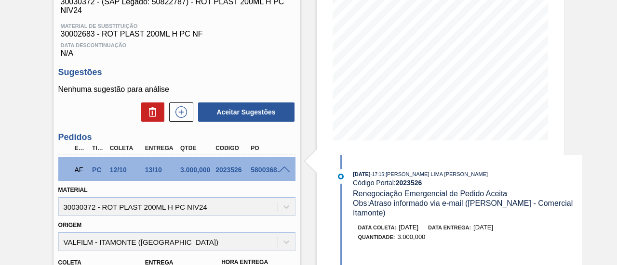
click at [282, 179] on div "AF PC 12/10 13/10 3.000,000 2023526 5800368140" at bounding box center [176, 169] width 237 height 24
click at [280, 171] on span at bounding box center [284, 170] width 12 height 7
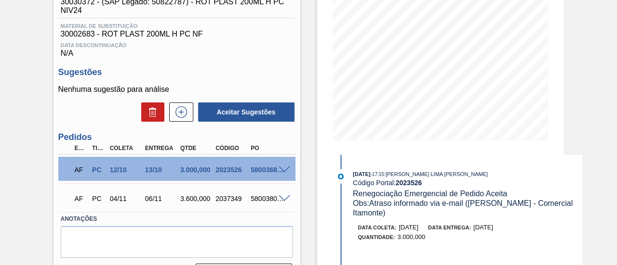
click at [282, 198] on div at bounding box center [285, 198] width 19 height 7
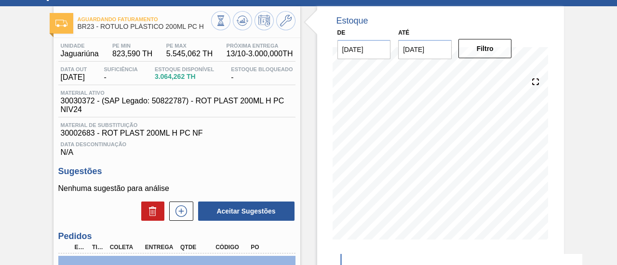
scroll to position [38, 0]
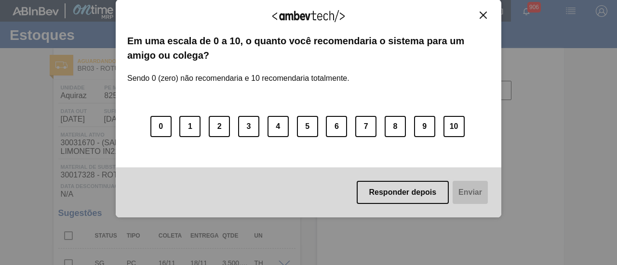
click at [483, 13] on img "Close" at bounding box center [482, 15] width 7 height 7
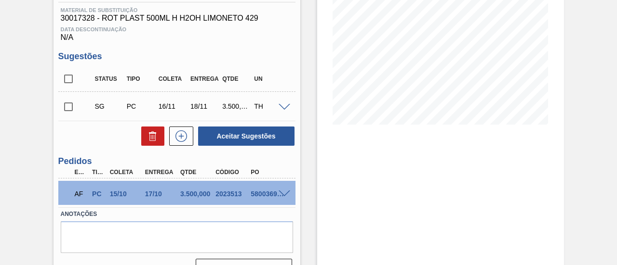
scroll to position [180, 0]
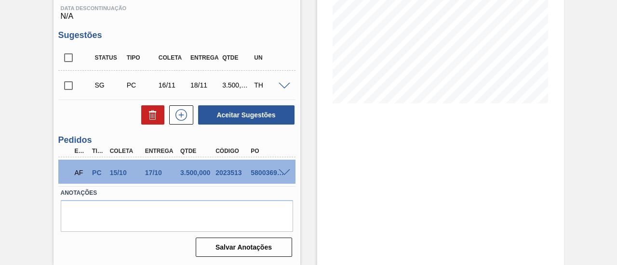
click at [286, 170] on span at bounding box center [284, 173] width 12 height 7
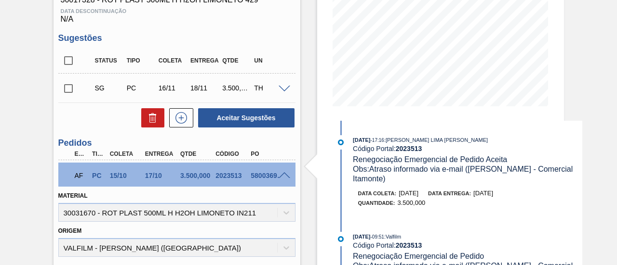
scroll to position [175, 0]
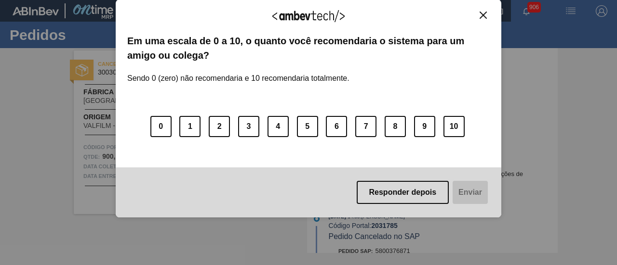
click at [481, 15] on img "Close" at bounding box center [482, 15] width 7 height 7
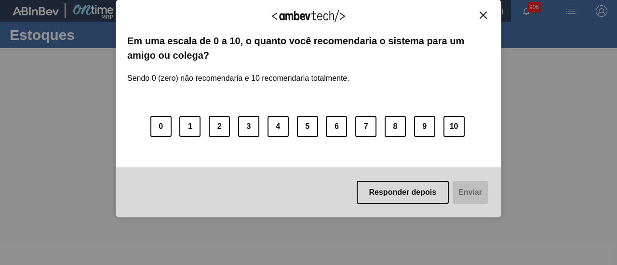
click at [481, 17] on img "Close" at bounding box center [482, 15] width 7 height 7
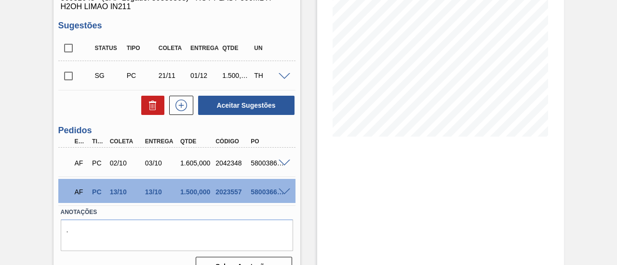
scroll to position [145, 0]
click at [284, 188] on div at bounding box center [285, 190] width 19 height 7
click at [279, 193] on span at bounding box center [284, 191] width 12 height 7
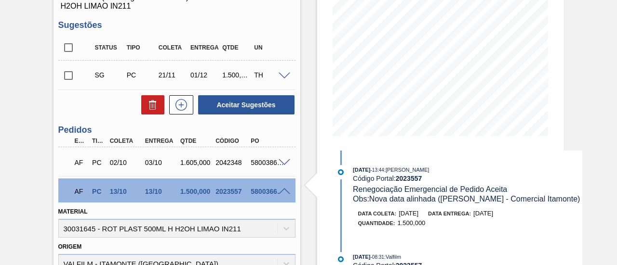
click at [285, 189] on span at bounding box center [284, 191] width 12 height 7
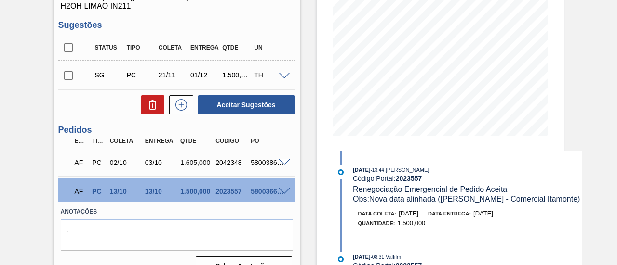
click at [284, 163] on span at bounding box center [284, 162] width 12 height 7
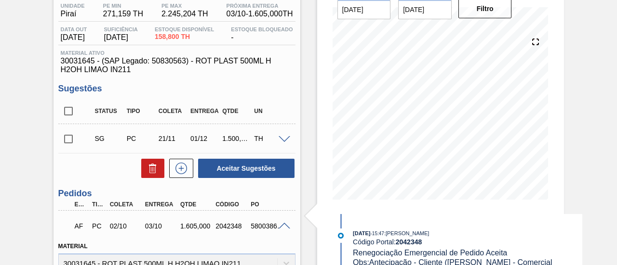
scroll to position [57, 0]
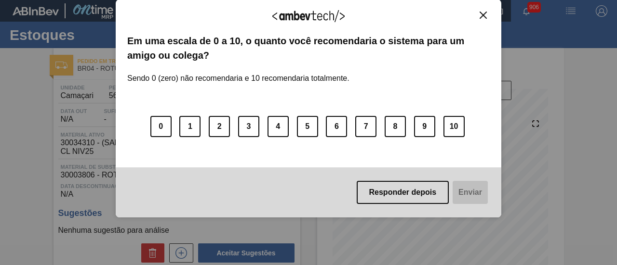
click at [480, 13] on img "Close" at bounding box center [482, 15] width 7 height 7
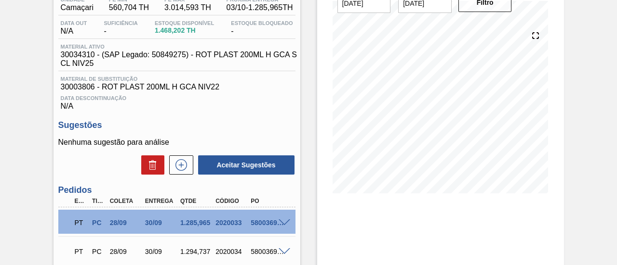
scroll to position [89, 0]
click at [281, 224] on span at bounding box center [284, 222] width 12 height 7
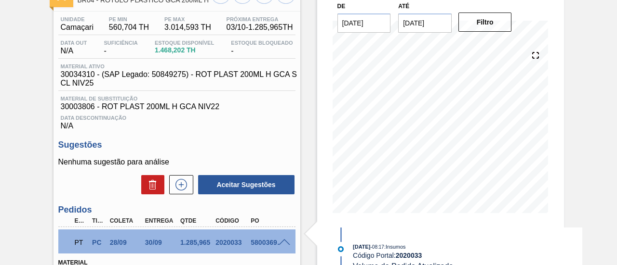
scroll to position [69, 0]
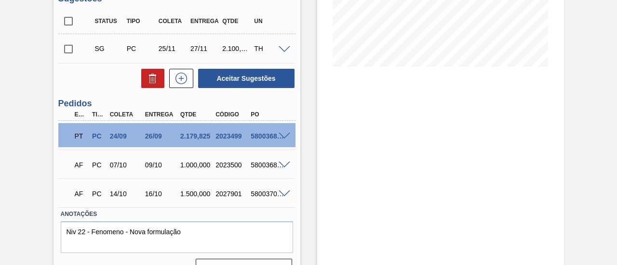
scroll to position [219, 0]
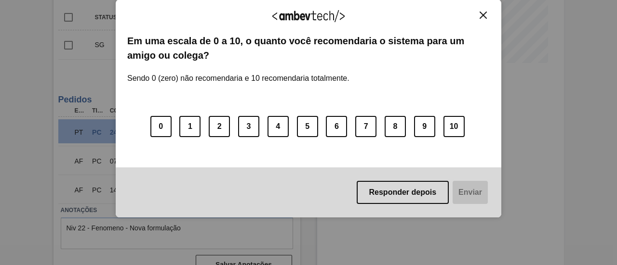
click at [281, 0] on body "Tarefas Planejamento Gerencial Transportes Relatórios Master Data [PERSON_NAME]…" at bounding box center [308, 0] width 617 height 0
click at [483, 13] on img "Close" at bounding box center [482, 15] width 7 height 7
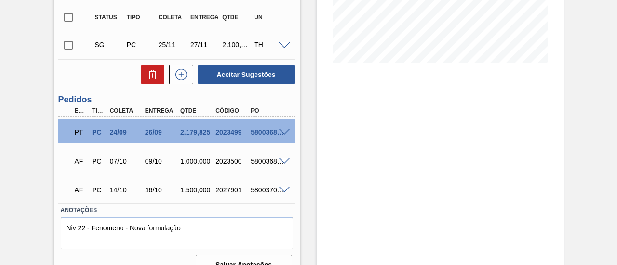
click at [282, 136] on span at bounding box center [284, 132] width 12 height 7
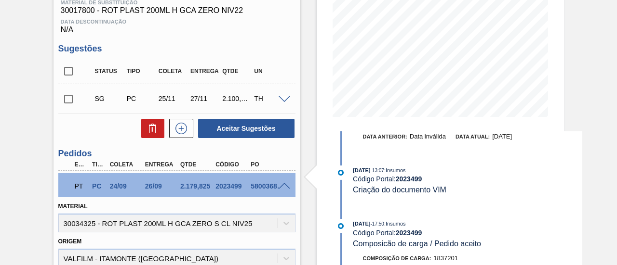
scroll to position [117, 0]
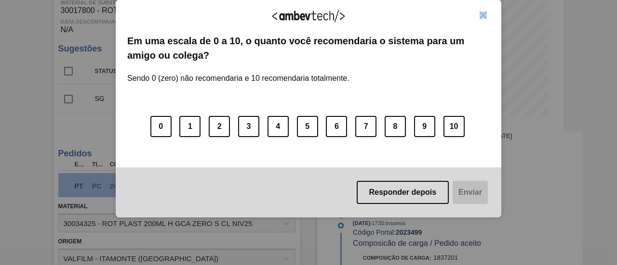
drag, startPoint x: 486, startPoint y: 22, endPoint x: 483, endPoint y: 16, distance: 6.3
click at [483, 16] on div "Agradecemos seu feedback!" at bounding box center [308, 22] width 362 height 23
click at [483, 16] on img "Close" at bounding box center [482, 15] width 7 height 7
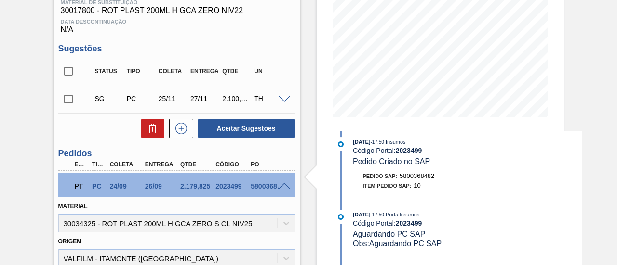
scroll to position [199, 0]
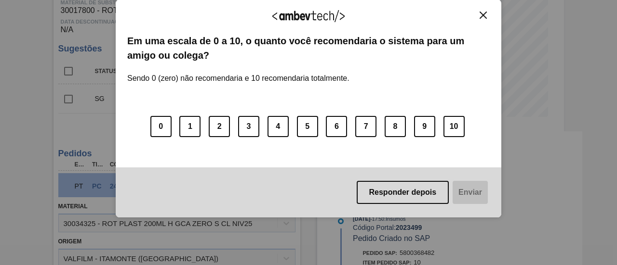
click at [482, 15] on img "Close" at bounding box center [482, 15] width 7 height 7
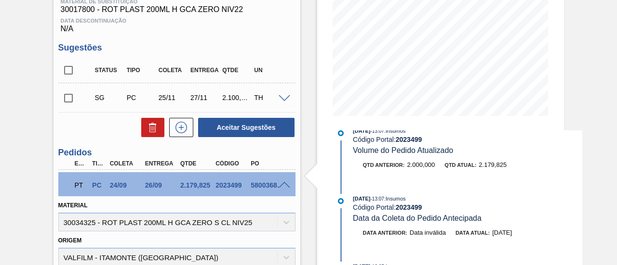
scroll to position [0, 0]
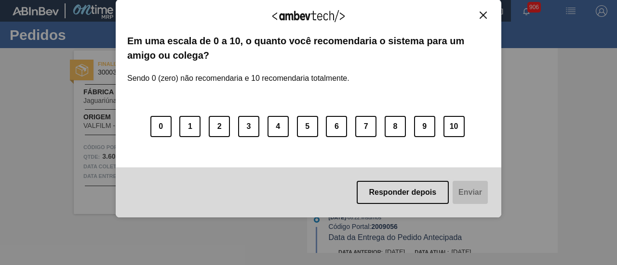
click at [485, 13] on img "Close" at bounding box center [482, 15] width 7 height 7
click at [481, 14] on img "Close" at bounding box center [482, 15] width 7 height 7
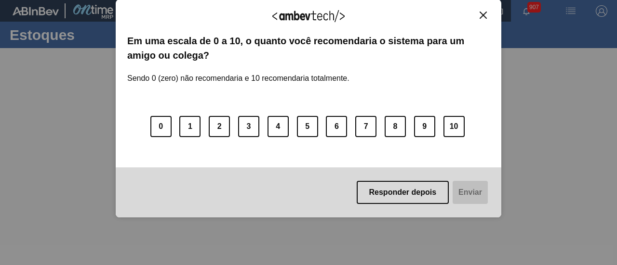
click at [483, 14] on img "Close" at bounding box center [482, 15] width 7 height 7
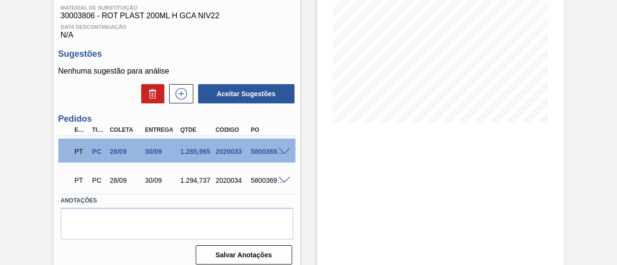
scroll to position [160, 0]
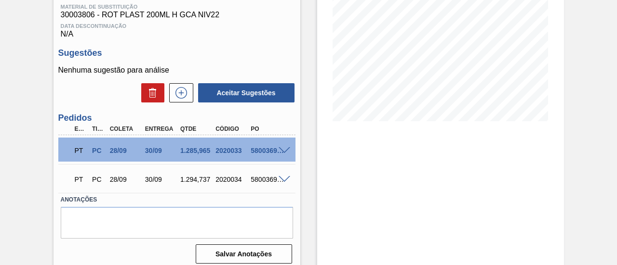
click at [282, 150] on span at bounding box center [284, 150] width 12 height 7
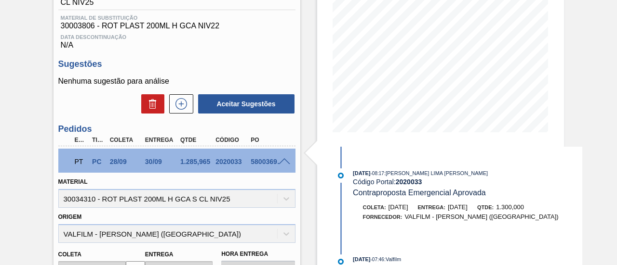
scroll to position [1062, 0]
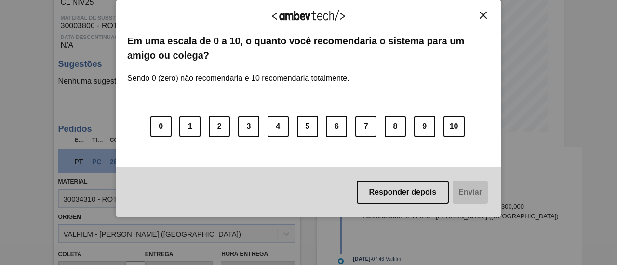
click at [480, 11] on button "Close" at bounding box center [482, 15] width 13 height 8
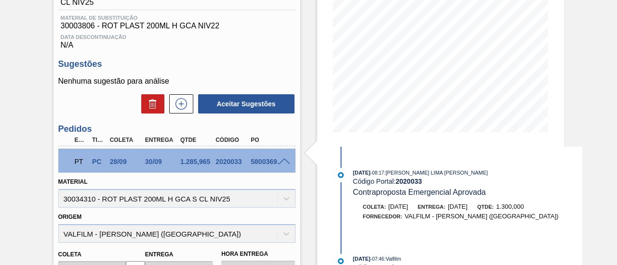
scroll to position [198, 0]
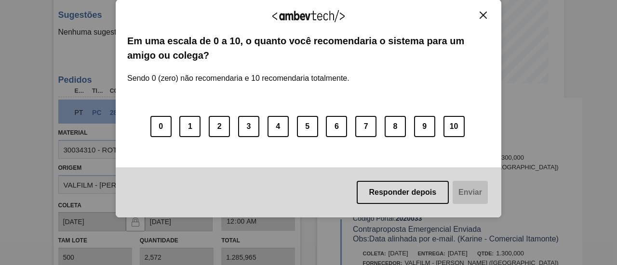
click at [488, 15] on button "Close" at bounding box center [482, 15] width 13 height 8
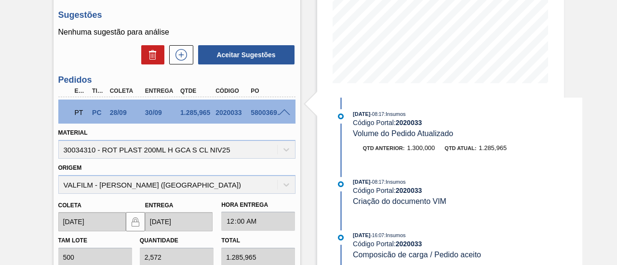
scroll to position [0, 0]
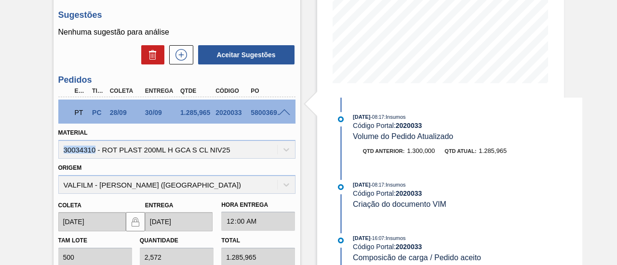
drag, startPoint x: 63, startPoint y: 152, endPoint x: 94, endPoint y: 155, distance: 31.4
click at [94, 155] on div "Material 30034310 - ROT PLAST 200ML H GCA S CL NIV25" at bounding box center [176, 142] width 237 height 33
copy div "30034310"
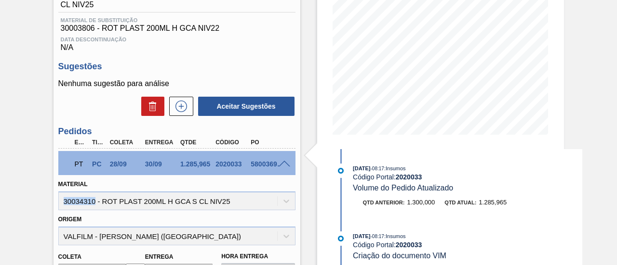
scroll to position [150, 0]
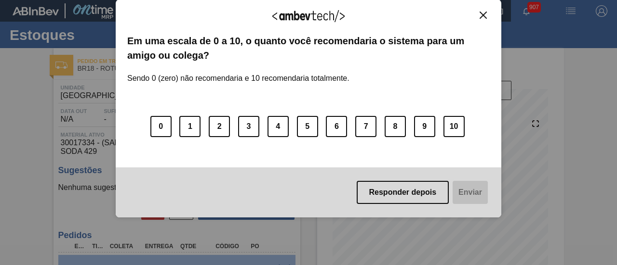
click at [487, 11] on button "Close" at bounding box center [482, 15] width 13 height 8
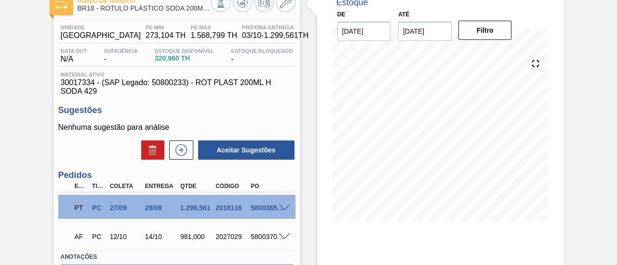
scroll to position [61, 0]
click at [283, 211] on span at bounding box center [284, 207] width 12 height 7
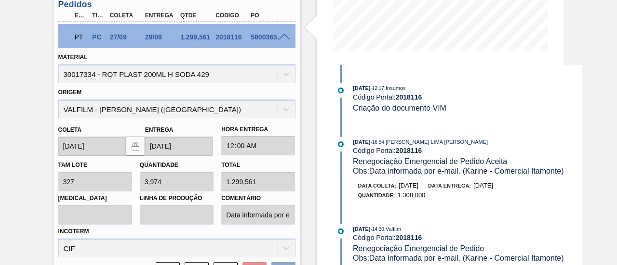
scroll to position [200, 0]
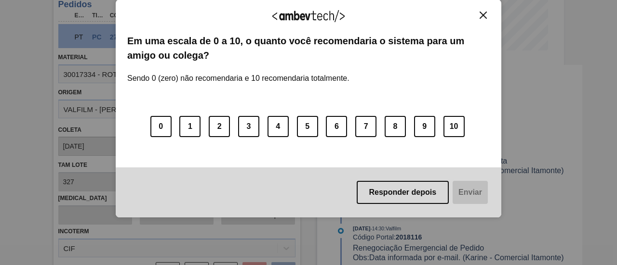
click at [483, 17] on img "Close" at bounding box center [482, 15] width 7 height 7
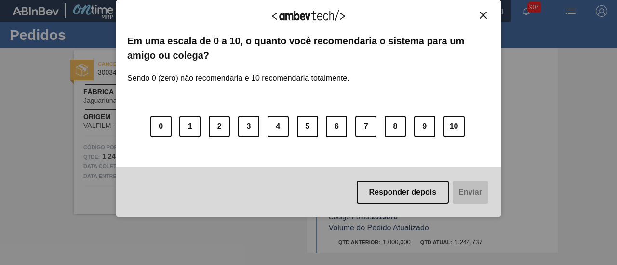
click at [483, 17] on img "Close" at bounding box center [482, 15] width 7 height 7
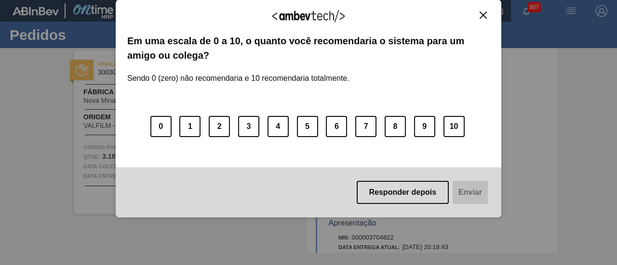
click at [485, 15] on img "Close" at bounding box center [482, 15] width 7 height 7
click at [486, 15] on img "Close" at bounding box center [482, 15] width 7 height 7
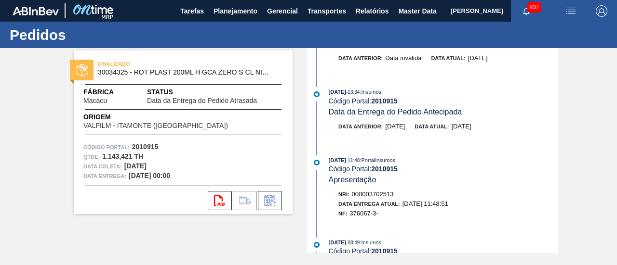
scroll to position [428, 0]
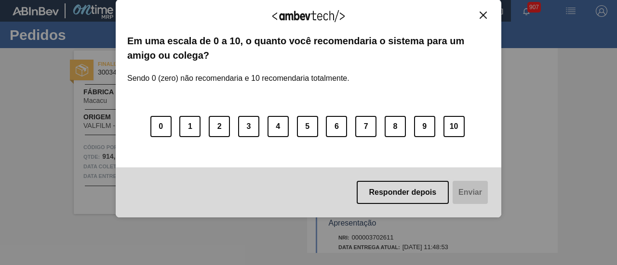
click at [486, 13] on img "Close" at bounding box center [482, 15] width 7 height 7
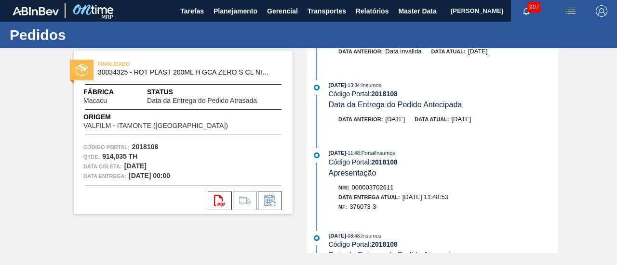
scroll to position [51, 0]
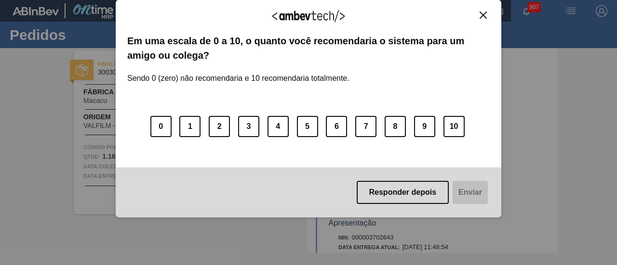
click at [485, 10] on div "Agradecemos seu feedback! Em uma escala de 0 a 10, o quanto você recomendaria o…" at bounding box center [308, 109] width 385 height 219
click at [484, 15] on img "Close" at bounding box center [482, 15] width 7 height 7
click at [484, 16] on img "Close" at bounding box center [482, 15] width 7 height 7
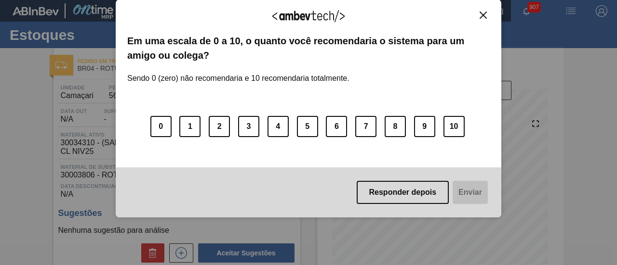
click at [479, 14] on img "Close" at bounding box center [482, 15] width 7 height 7
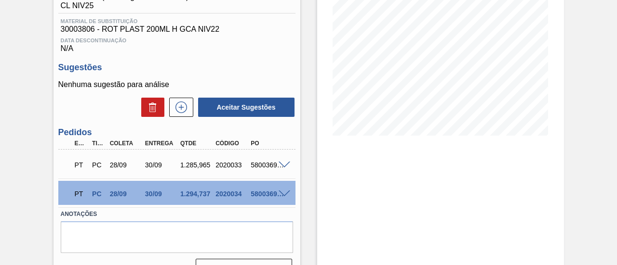
scroll to position [146, 0]
click at [279, 195] on span at bounding box center [284, 193] width 12 height 7
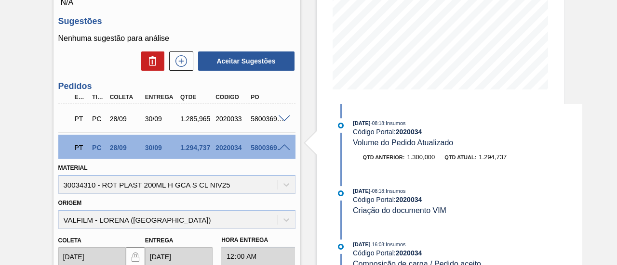
scroll to position [193, 0]
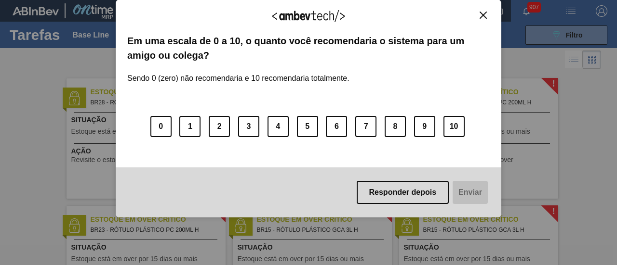
click at [518, 45] on div "Agradecemos seu feedback! Em uma escala de 0 a 10, o quanto você recomendaria o…" at bounding box center [308, 132] width 617 height 265
click at [488, 16] on button "Close" at bounding box center [482, 15] width 13 height 8
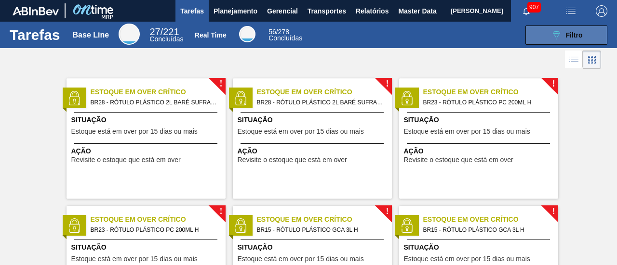
click at [529, 30] on button "089F7B8B-B2A5-4AFE-B5C0-19BA573D28AC Filtro" at bounding box center [566, 35] width 82 height 19
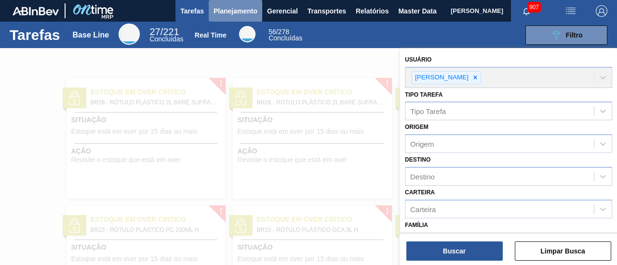
click at [250, 7] on span "Planejamento" at bounding box center [235, 11] width 44 height 12
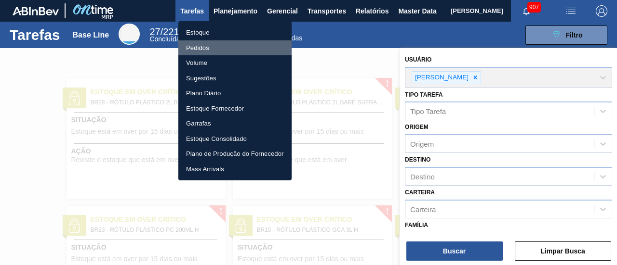
click at [238, 50] on li "Pedidos" at bounding box center [234, 47] width 113 height 15
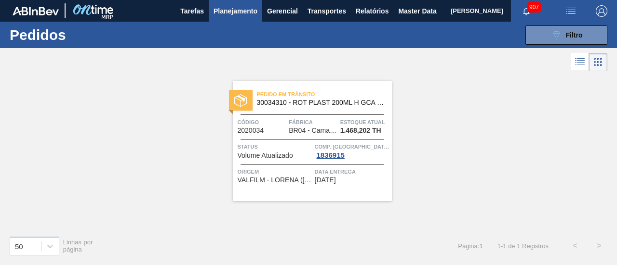
click at [362, 95] on span "Pedido em Trânsito" at bounding box center [324, 95] width 135 height 10
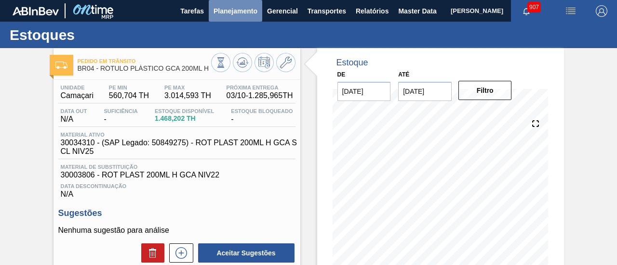
click at [224, 12] on span "Planejamento" at bounding box center [235, 11] width 44 height 12
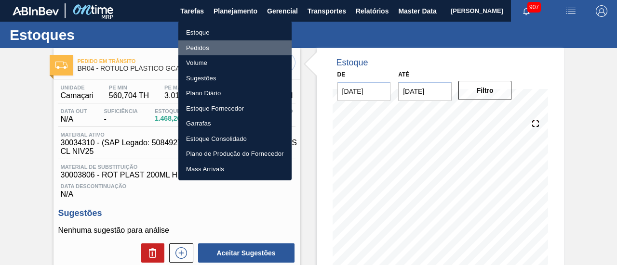
click at [227, 48] on li "Pedidos" at bounding box center [234, 47] width 113 height 15
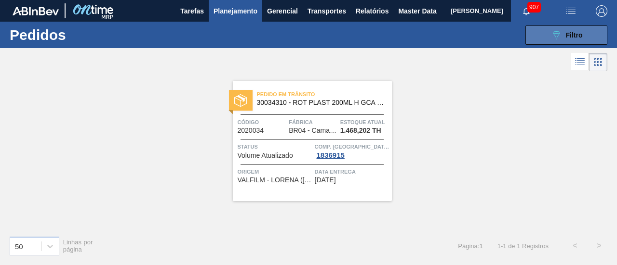
click at [542, 39] on button "089F7B8B-B2A5-4AFE-B5C0-19BA573D28AC Filtro" at bounding box center [566, 35] width 82 height 19
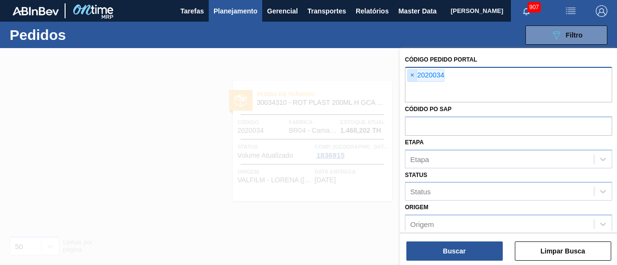
click at [411, 76] on span "×" at bounding box center [412, 76] width 9 height 12
paste input "text"
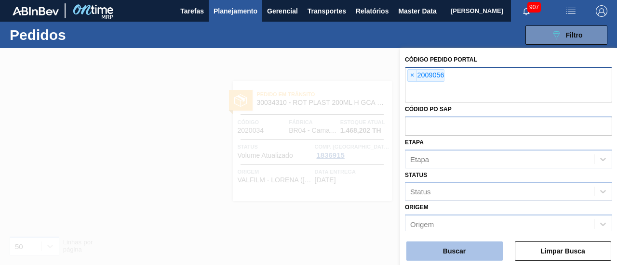
click at [440, 245] on button "Buscar" at bounding box center [454, 251] width 96 height 19
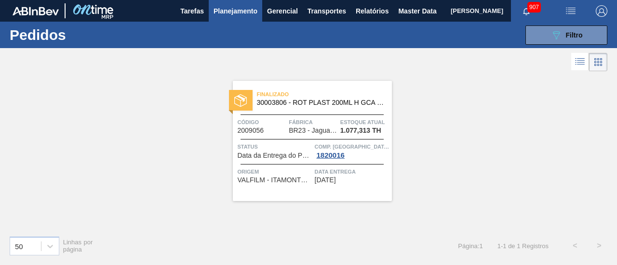
click at [333, 98] on span "Finalizado" at bounding box center [324, 95] width 135 height 10
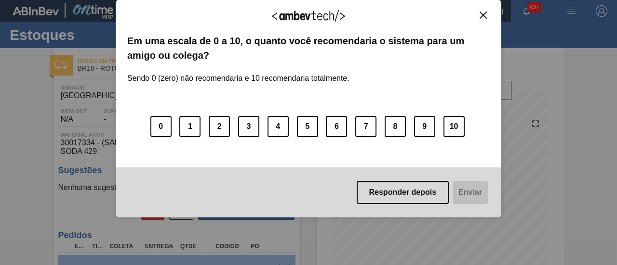
click at [476, 15] on div "Agradecemos seu feedback!" at bounding box center [308, 22] width 362 height 23
click at [483, 15] on img "Close" at bounding box center [482, 15] width 7 height 7
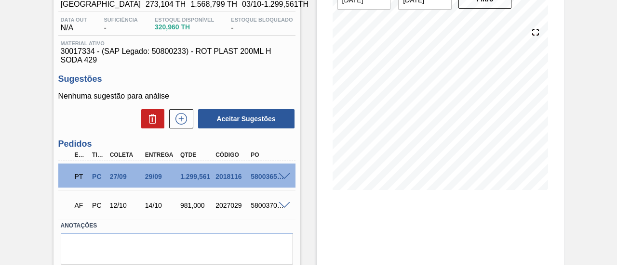
scroll to position [148, 0]
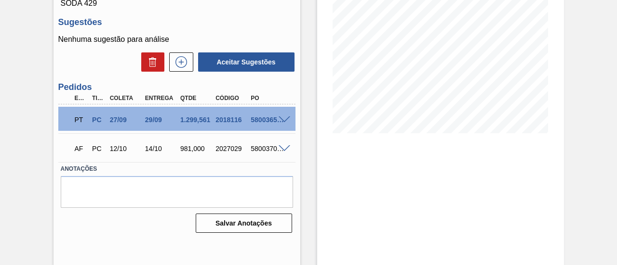
click at [281, 121] on span at bounding box center [284, 120] width 12 height 7
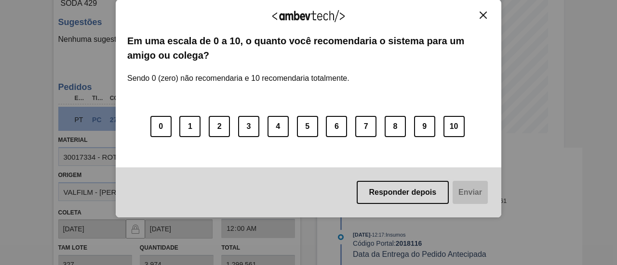
click at [487, 14] on button "Close" at bounding box center [482, 15] width 13 height 8
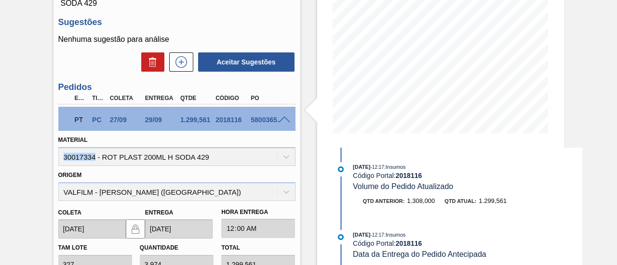
drag, startPoint x: 94, startPoint y: 158, endPoint x: 63, endPoint y: 159, distance: 31.8
click at [63, 159] on div "Material 30017334 - ROT PLAST 200ML H SODA 429" at bounding box center [176, 149] width 237 height 33
copy div "30017334"
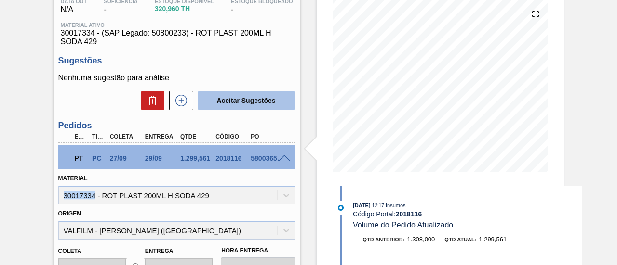
scroll to position [147, 0]
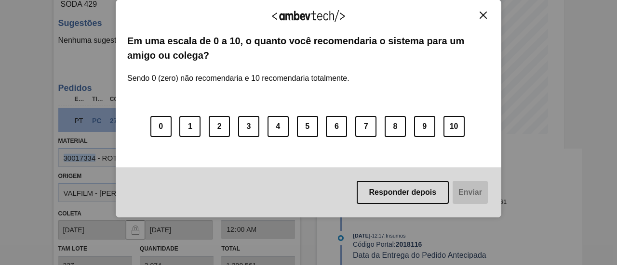
click at [483, 15] on img "Close" at bounding box center [482, 15] width 7 height 7
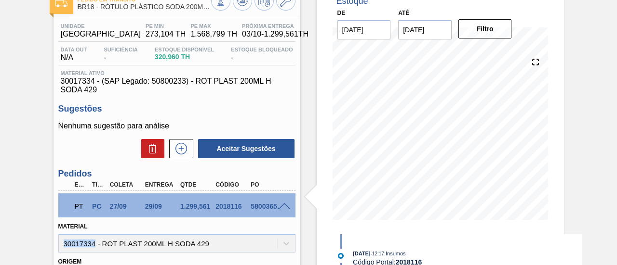
scroll to position [62, 0]
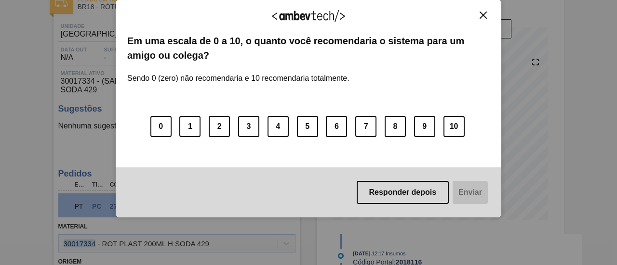
click at [485, 15] on img "Close" at bounding box center [482, 15] width 7 height 7
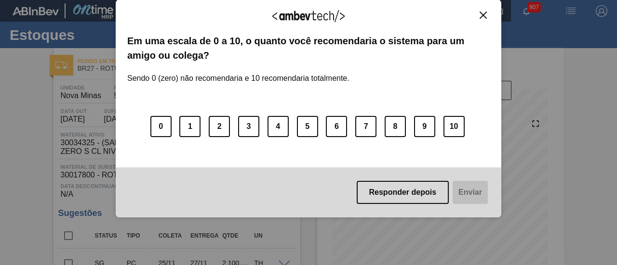
click at [485, 15] on img "Close" at bounding box center [482, 15] width 7 height 7
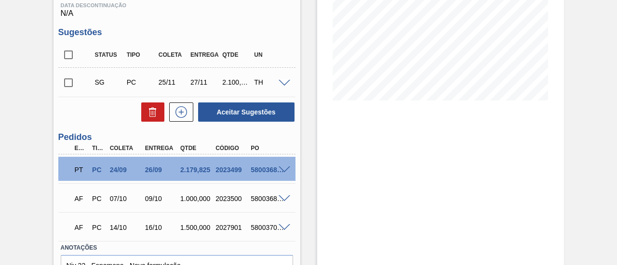
scroll to position [184, 0]
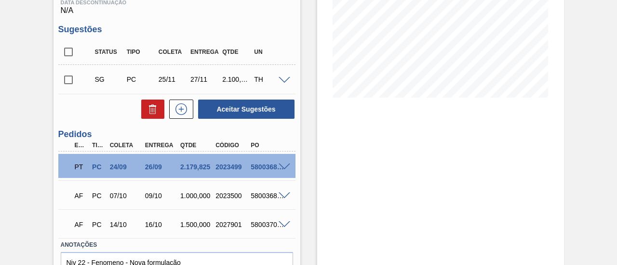
click at [281, 174] on div "PT PC 24/09 26/09 2.179,825 2023499 5800368482" at bounding box center [176, 166] width 237 height 24
click at [284, 170] on span at bounding box center [284, 167] width 12 height 7
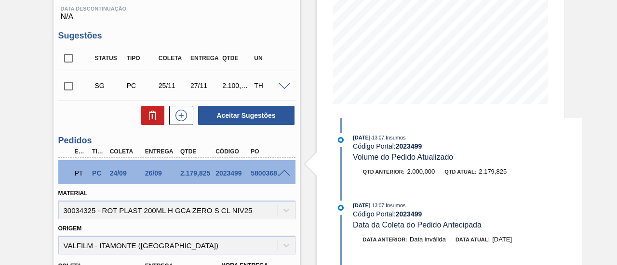
scroll to position [178, 0]
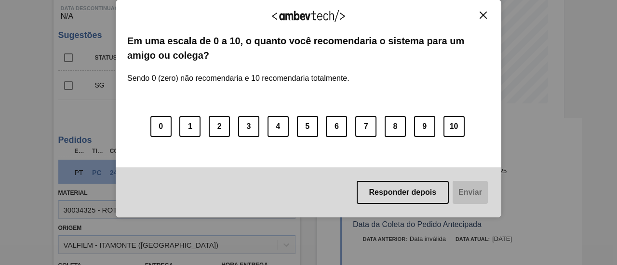
click at [487, 16] on button "Close" at bounding box center [482, 15] width 13 height 8
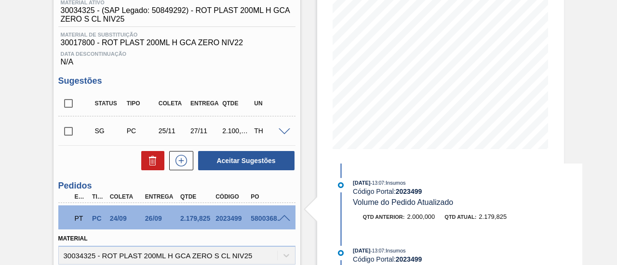
scroll to position [133, 0]
click at [578, 138] on div "Pedido em Trânsito BR27 - RÓTULO PLÁSTICO GCA ZERO 200ML H Unidade Nova Minas P…" at bounding box center [308, 259] width 617 height 689
drag, startPoint x: 215, startPoint y: 219, endPoint x: 240, endPoint y: 223, distance: 25.9
click at [240, 222] on div "2023499" at bounding box center [232, 218] width 38 height 8
copy div "2023499"
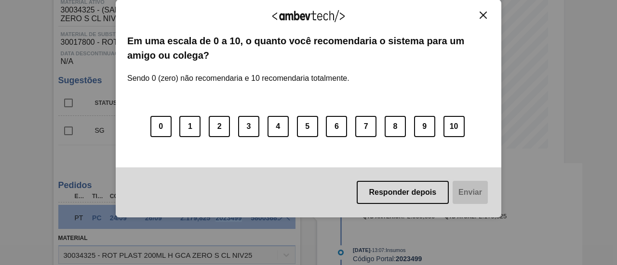
click at [481, 17] on img "Close" at bounding box center [482, 15] width 7 height 7
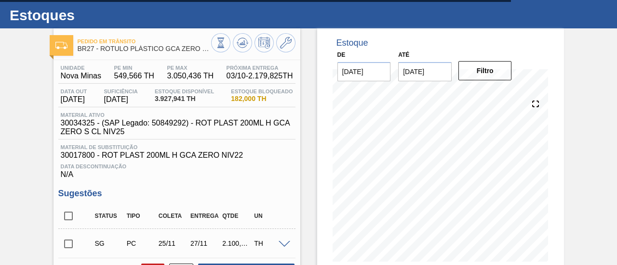
scroll to position [19, 0]
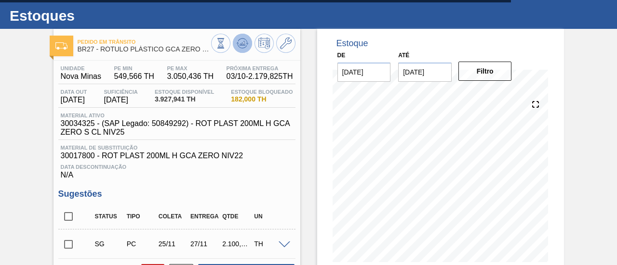
click at [235, 45] on button at bounding box center [242, 43] width 19 height 19
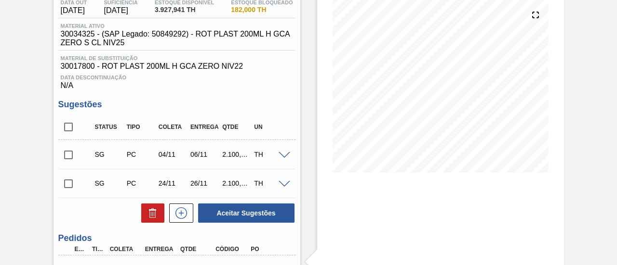
scroll to position [108, 0]
click at [67, 159] on input "checkbox" at bounding box center [68, 155] width 20 height 20
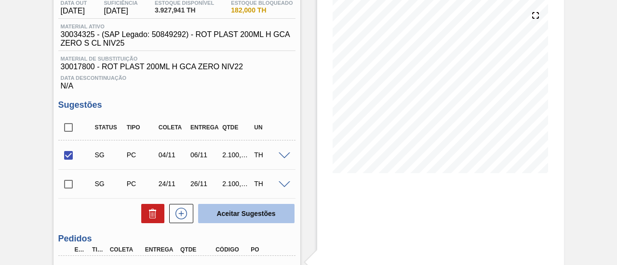
click at [272, 212] on button "Aceitar Sugestões" at bounding box center [246, 213] width 96 height 19
checkbox input "false"
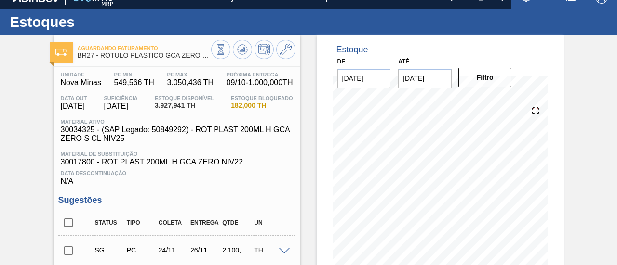
scroll to position [5, 0]
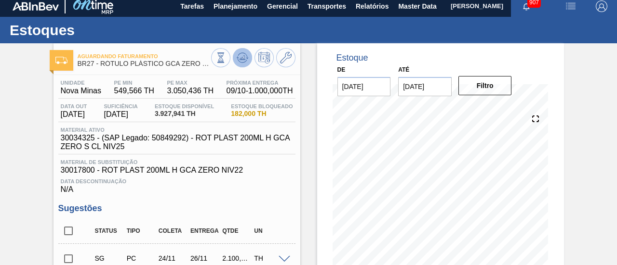
click at [243, 54] on icon at bounding box center [243, 58] width 12 height 12
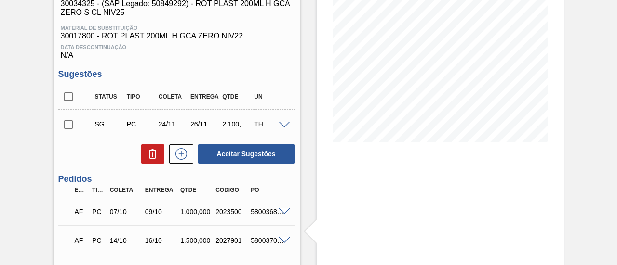
scroll to position [139, 0]
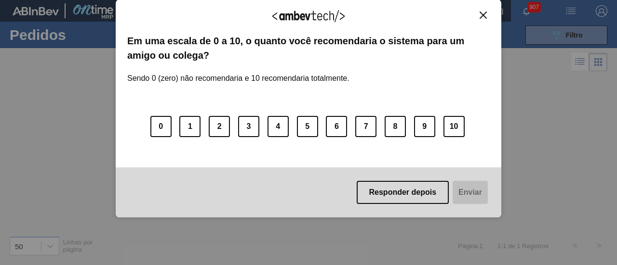
click at [488, 17] on button "Close" at bounding box center [482, 15] width 13 height 8
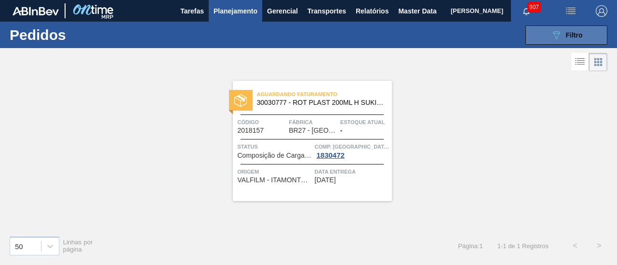
click at [566, 41] on button "089F7B8B-B2A5-4AFE-B5C0-19BA573D28AC Filtro" at bounding box center [566, 35] width 82 height 19
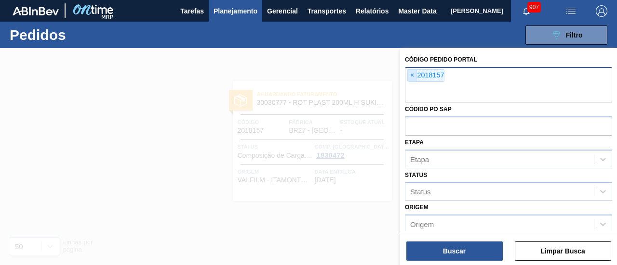
click at [412, 72] on span "×" at bounding box center [412, 76] width 9 height 12
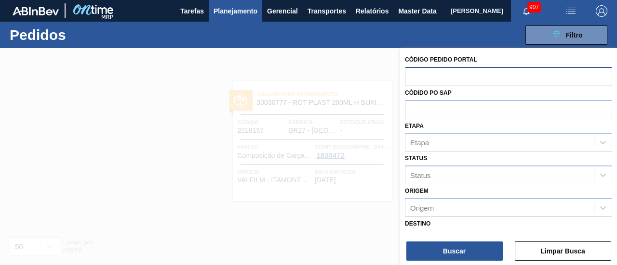
paste input "text"
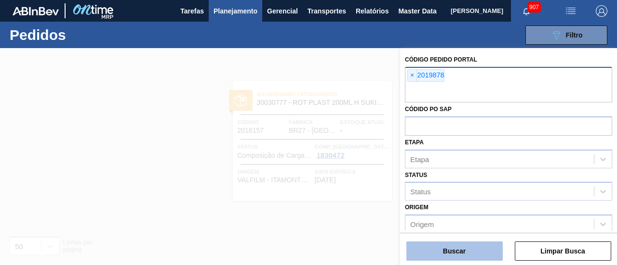
click at [455, 245] on button "Buscar" at bounding box center [454, 251] width 96 height 19
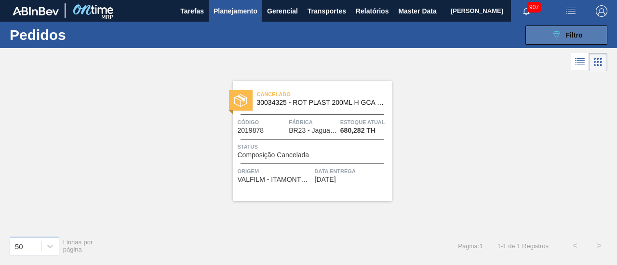
click at [566, 42] on button "089F7B8B-B2A5-4AFE-B5C0-19BA573D28AC Filtro" at bounding box center [566, 35] width 82 height 19
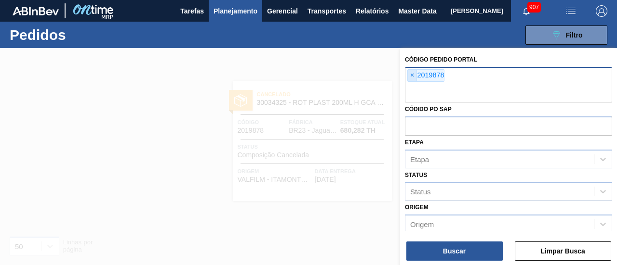
click at [414, 72] on span "×" at bounding box center [412, 76] width 9 height 12
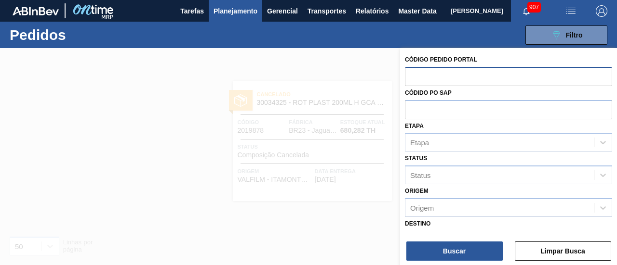
paste input "2032479"
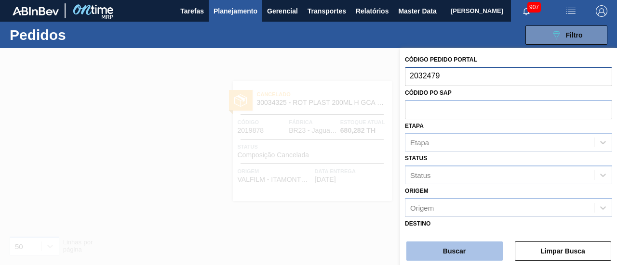
type input "2032479"
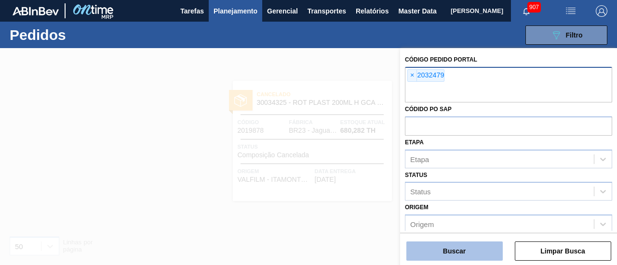
click at [459, 247] on button "Buscar" at bounding box center [454, 251] width 96 height 19
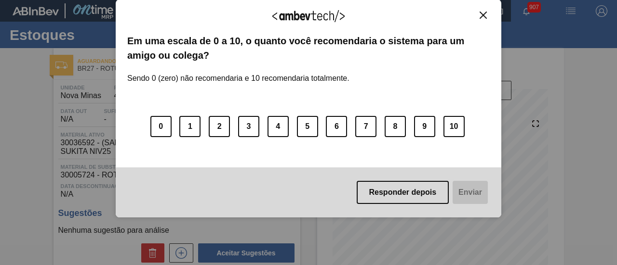
click at [486, 16] on img "Close" at bounding box center [482, 15] width 7 height 7
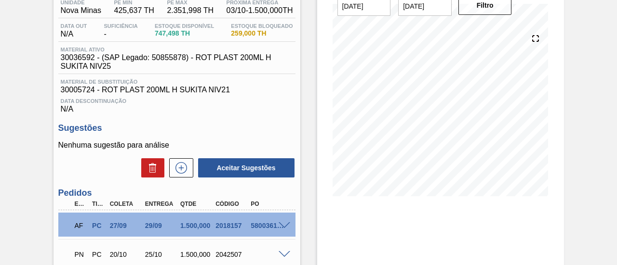
scroll to position [87, 0]
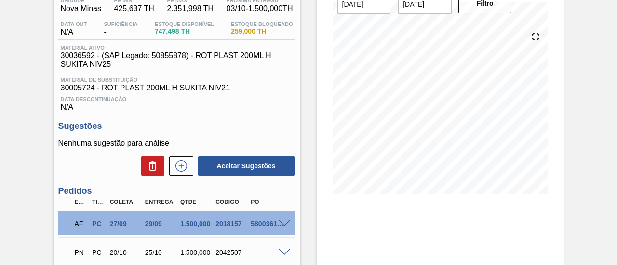
click at [281, 222] on div "AF PC 27/09 29/09 1.500,000 2018157 5800361314" at bounding box center [176, 223] width 237 height 24
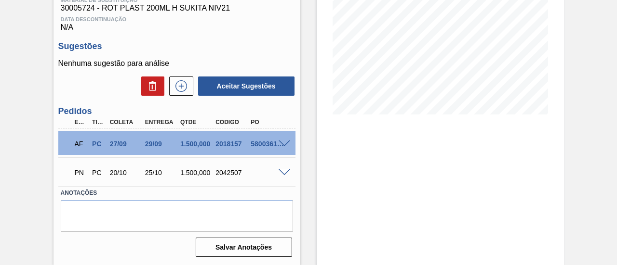
click at [278, 144] on span at bounding box center [284, 144] width 12 height 7
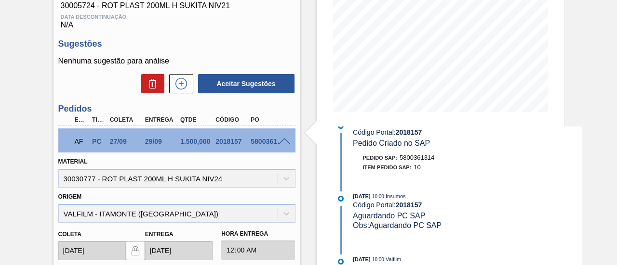
scroll to position [69, 0]
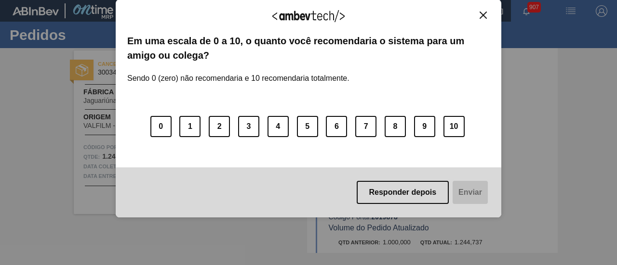
click at [485, 16] on img "Close" at bounding box center [482, 15] width 7 height 7
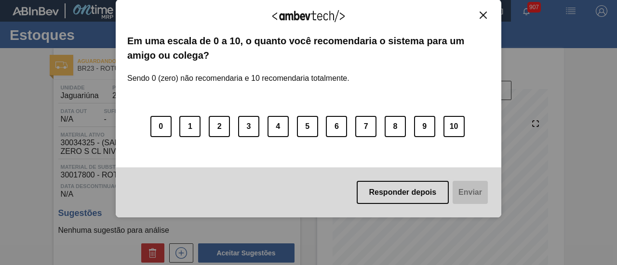
click at [483, 16] on img "Close" at bounding box center [482, 15] width 7 height 7
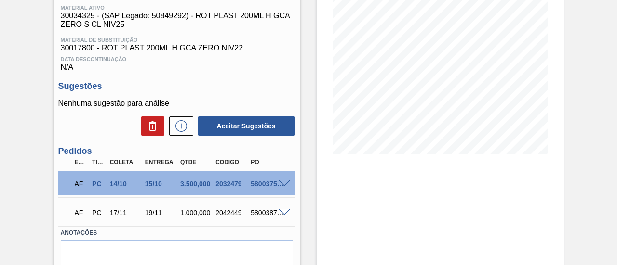
scroll to position [128, 0]
click at [278, 185] on span at bounding box center [284, 183] width 12 height 7
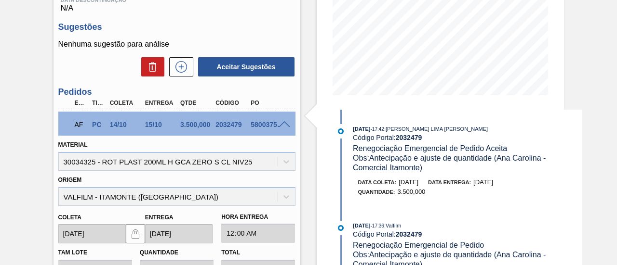
scroll to position [187, 0]
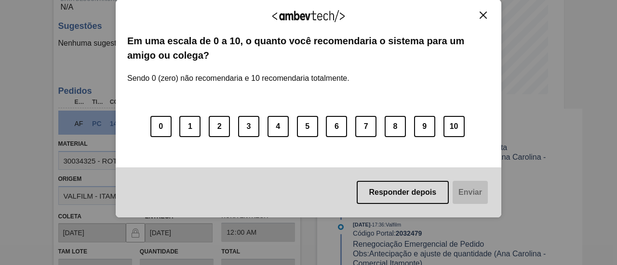
click at [486, 12] on img "Close" at bounding box center [482, 15] width 7 height 7
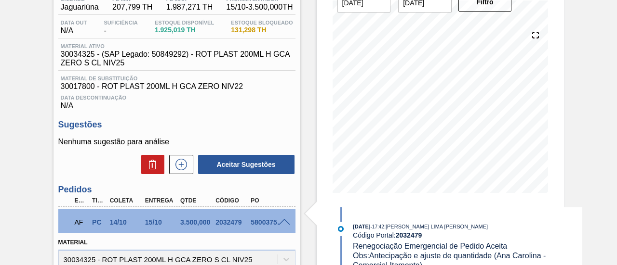
scroll to position [0, 0]
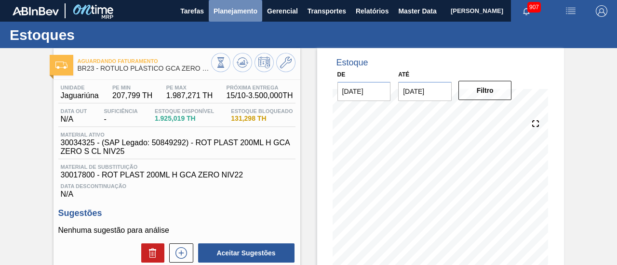
click at [250, 8] on span "Planejamento" at bounding box center [235, 11] width 44 height 12
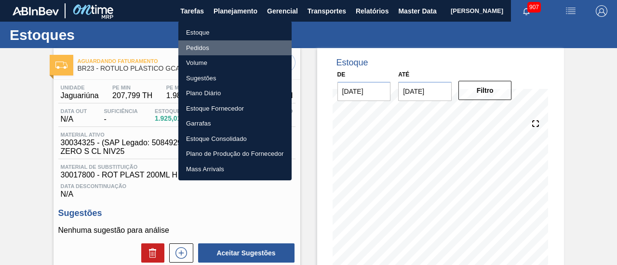
click at [224, 47] on li "Pedidos" at bounding box center [234, 47] width 113 height 15
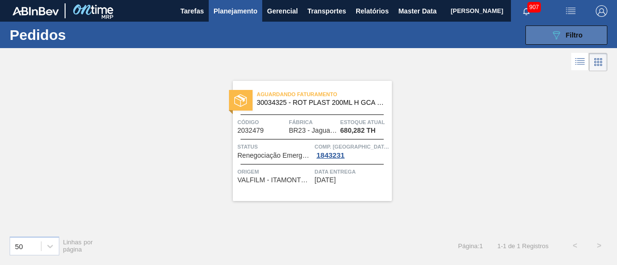
click at [548, 31] on button "089F7B8B-B2A5-4AFE-B5C0-19BA573D28AC Filtro" at bounding box center [566, 35] width 82 height 19
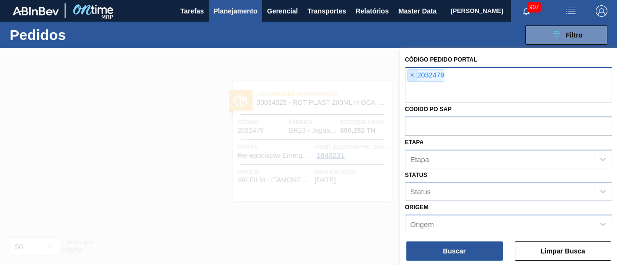
click at [409, 75] on span "×" at bounding box center [412, 76] width 9 height 12
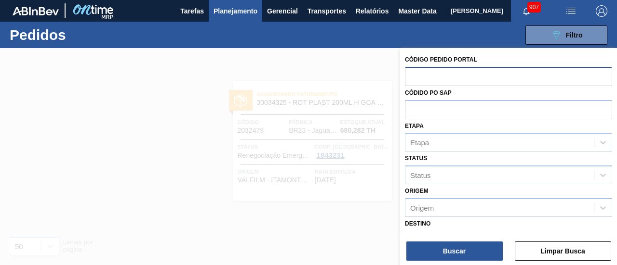
paste input "2023499"
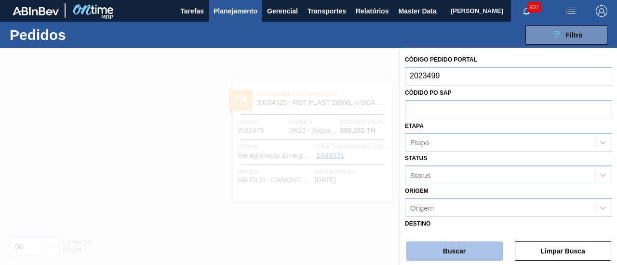
type input "2023499"
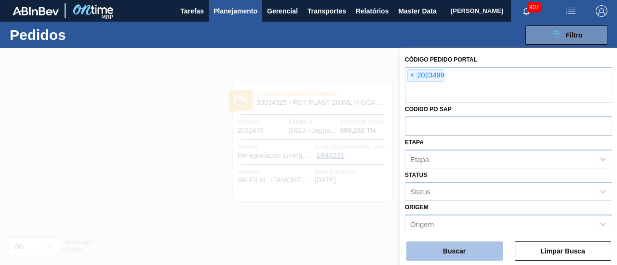
click at [457, 250] on button "Buscar" at bounding box center [454, 251] width 96 height 19
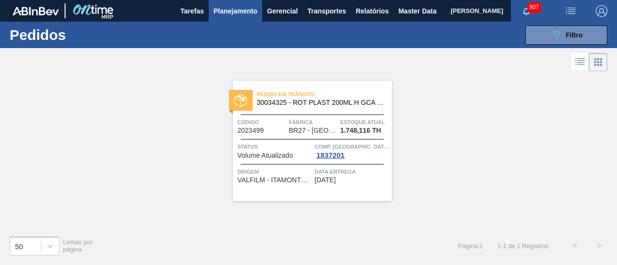
click at [578, 59] on icon at bounding box center [580, 62] width 12 height 12
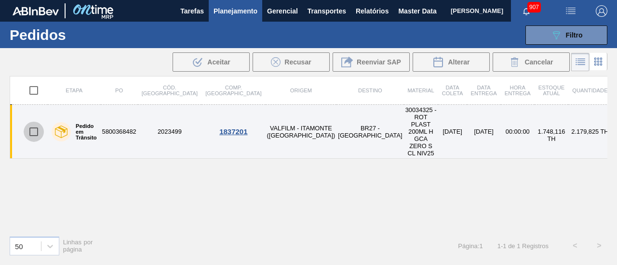
click at [31, 122] on input "checkbox" at bounding box center [34, 132] width 20 height 20
checkbox input "true"
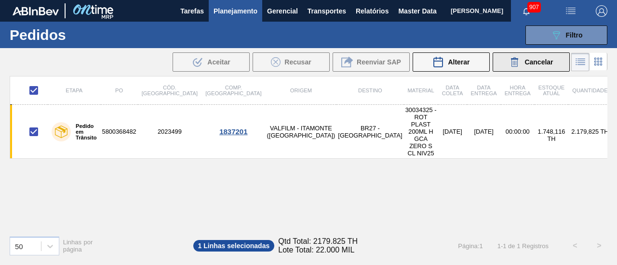
click at [524, 69] on button "Cancelar" at bounding box center [530, 62] width 77 height 19
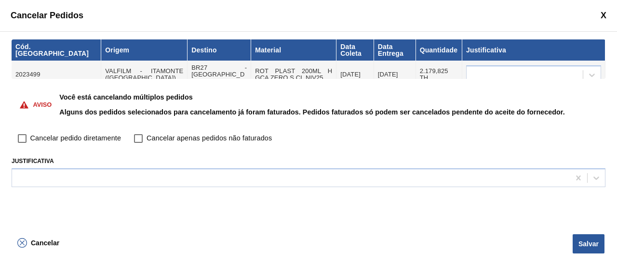
click at [97, 135] on span "Cancelar pedido diretamente" at bounding box center [75, 138] width 91 height 11
click at [30, 135] on input "Cancelar pedido diretamente" at bounding box center [22, 139] width 16 height 16
checkbox input "true"
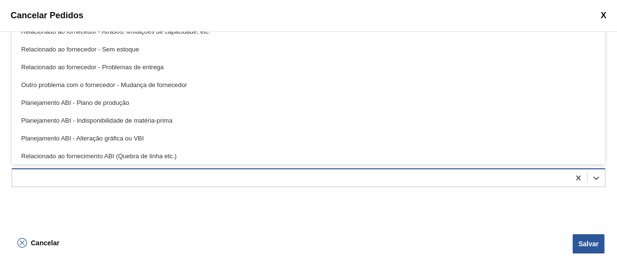
click at [353, 177] on div at bounding box center [290, 178] width 557 height 14
type input "ou"
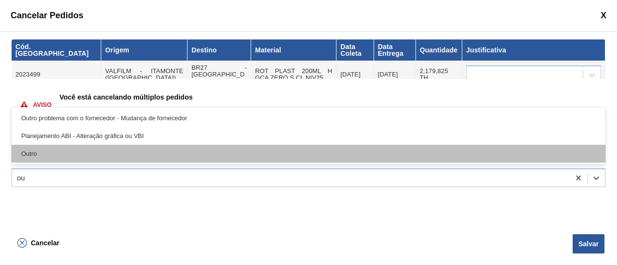
click at [313, 154] on div "Outro" at bounding box center [308, 154] width 593 height 18
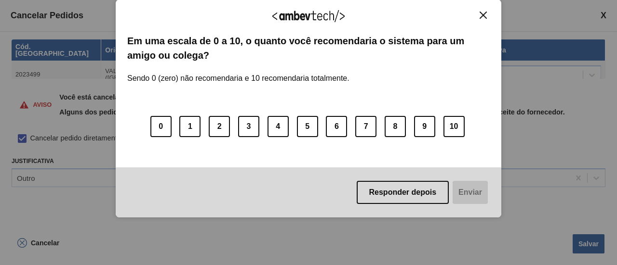
click at [479, 13] on button "Close" at bounding box center [482, 15] width 13 height 8
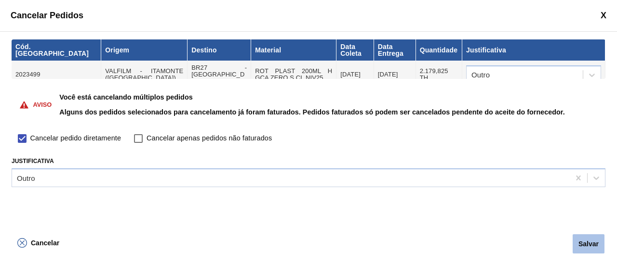
click at [579, 246] on button "Salvar" at bounding box center [588, 244] width 32 height 19
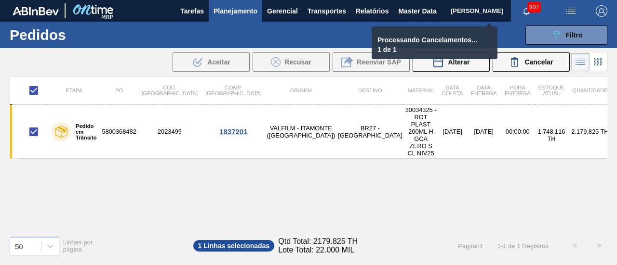
checkbox input "false"
